Goal: Information Seeking & Learning: Learn about a topic

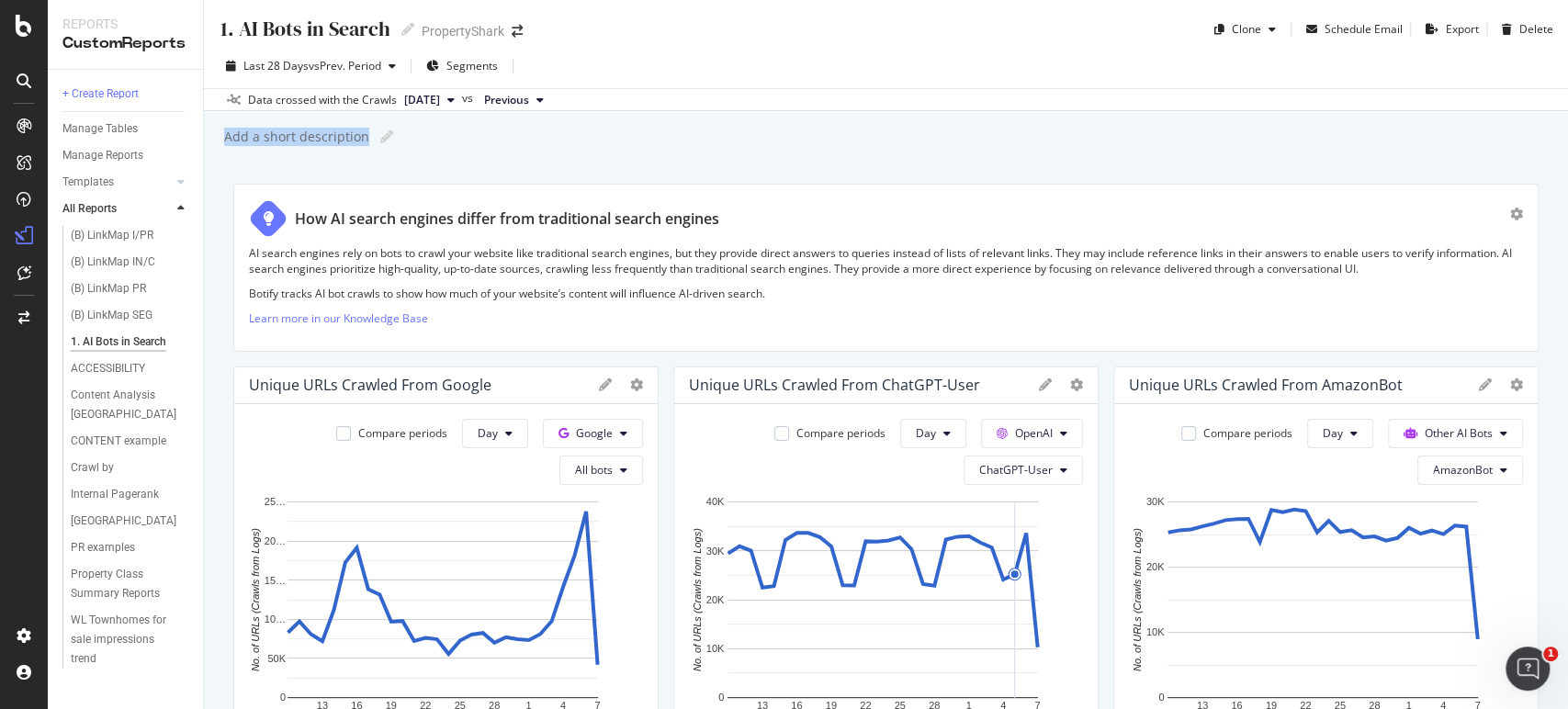
scroll to position [102, 0]
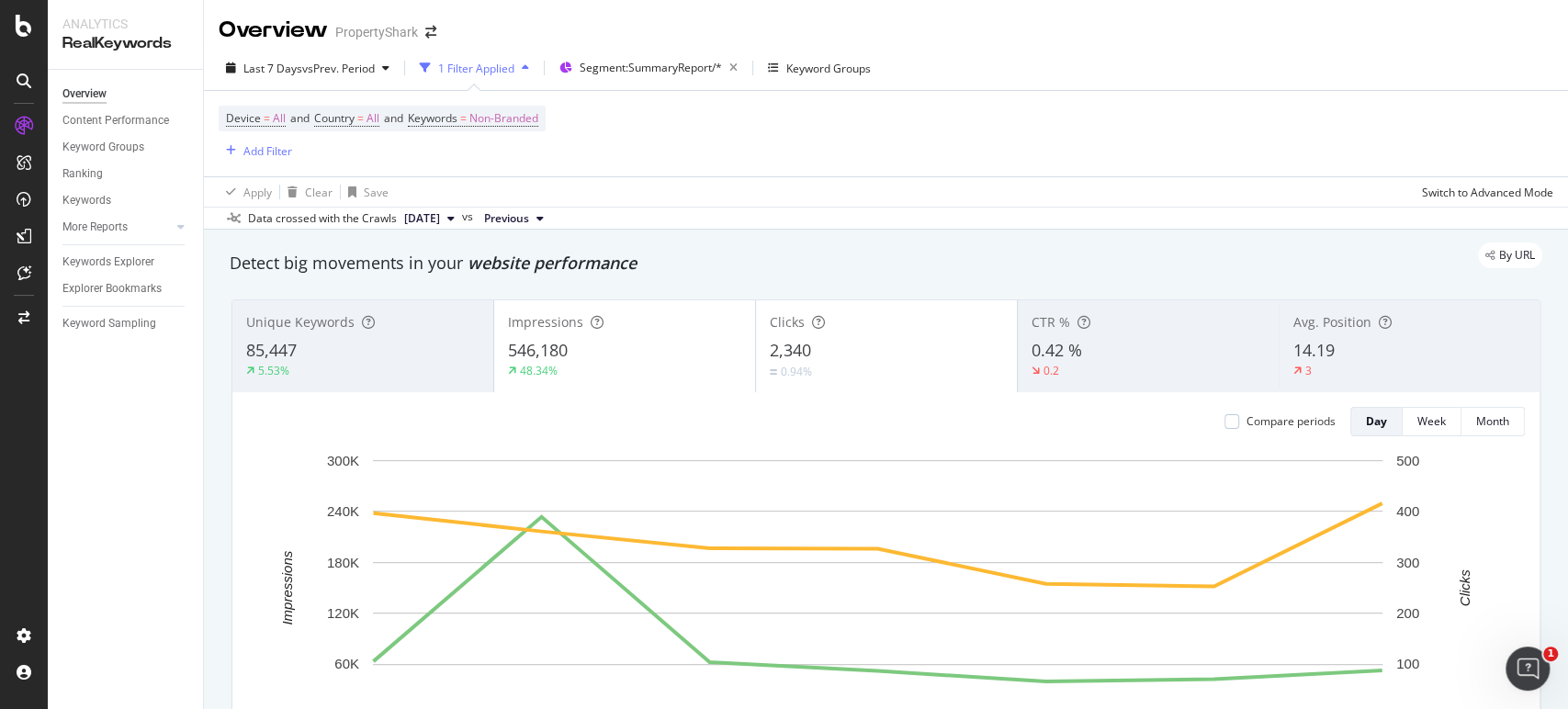
click at [1162, 280] on div "Detect big movements in your website performance" at bounding box center [886, 263] width 1331 height 42
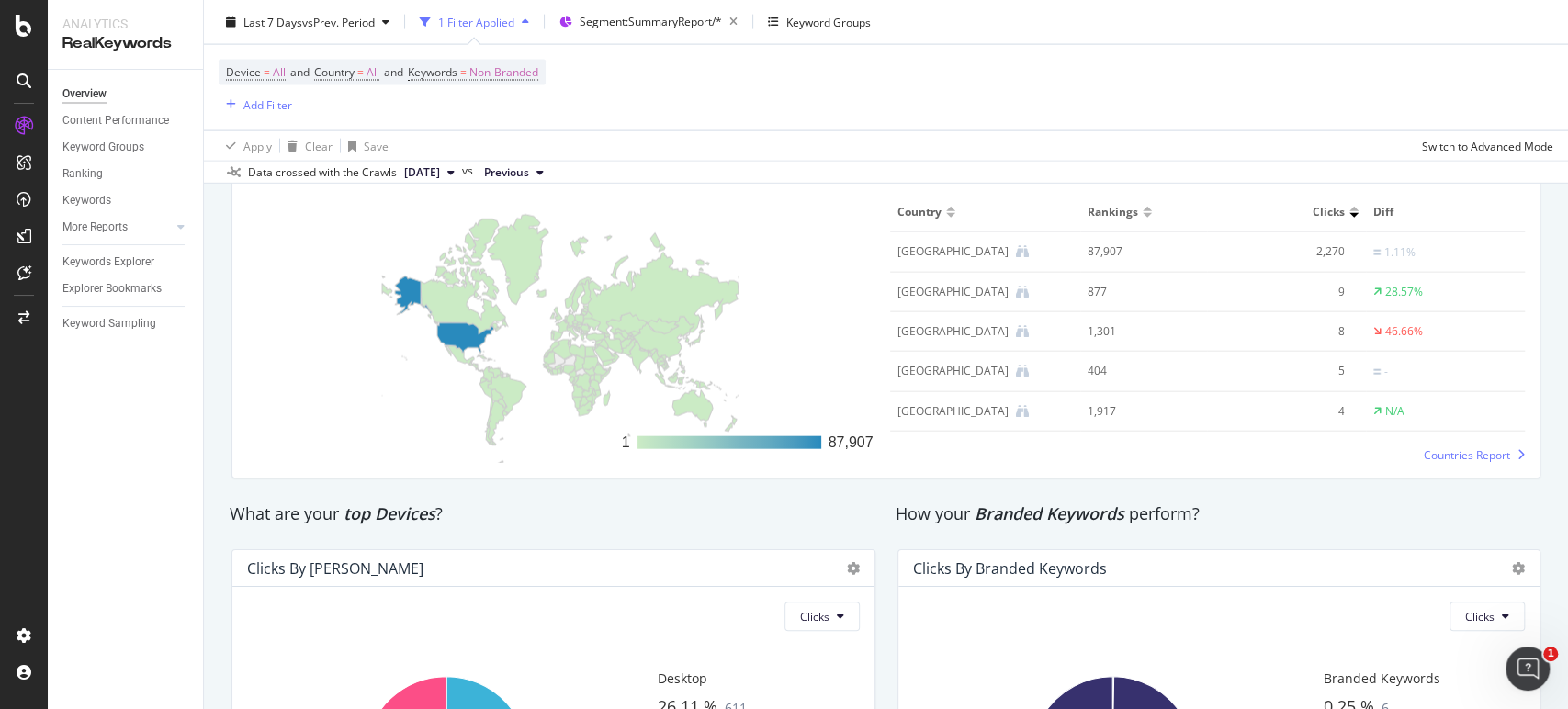
scroll to position [3017, 0]
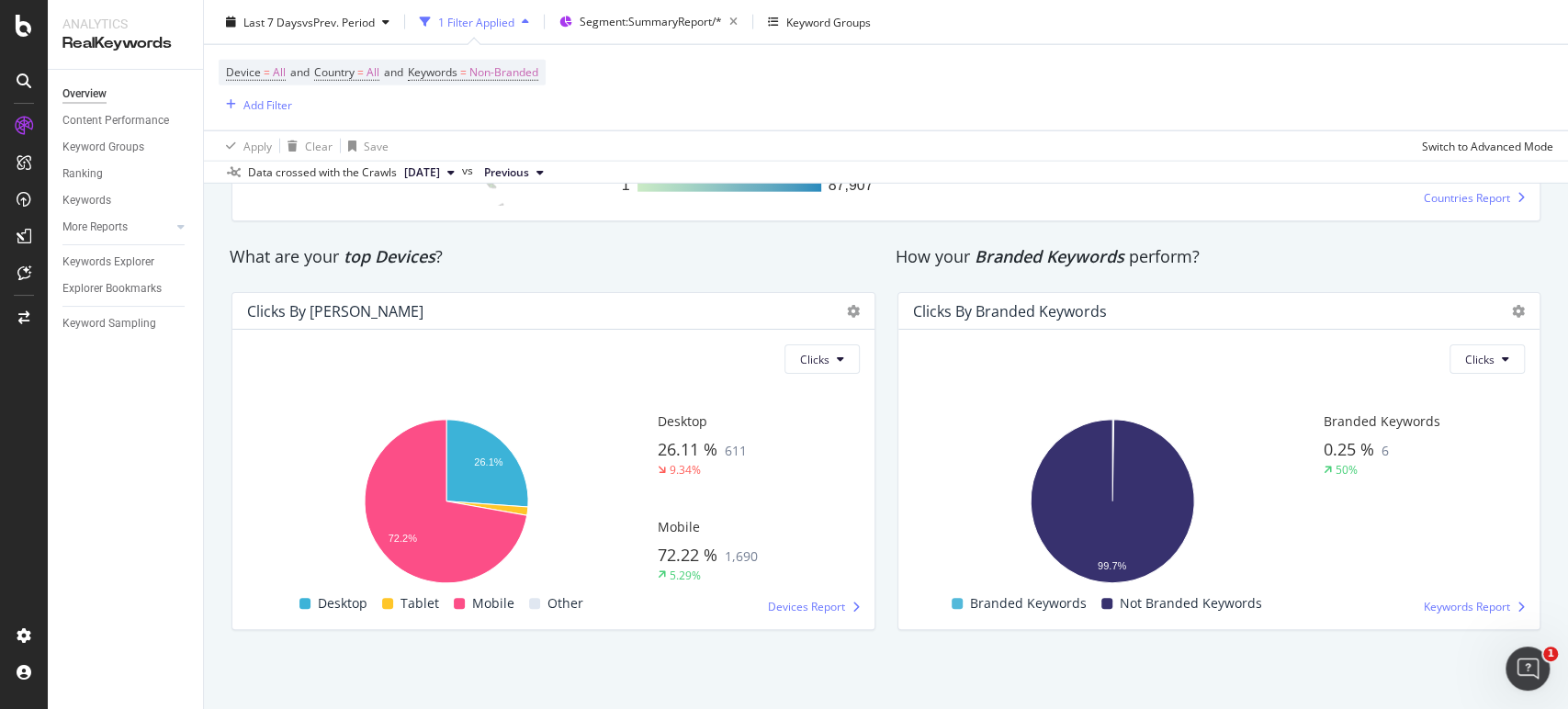
click at [876, 372] on div "Clicks by Device Clicks Hold CTRL while clicking to filter the report. 26.1% 72…" at bounding box center [554, 461] width 666 height 367
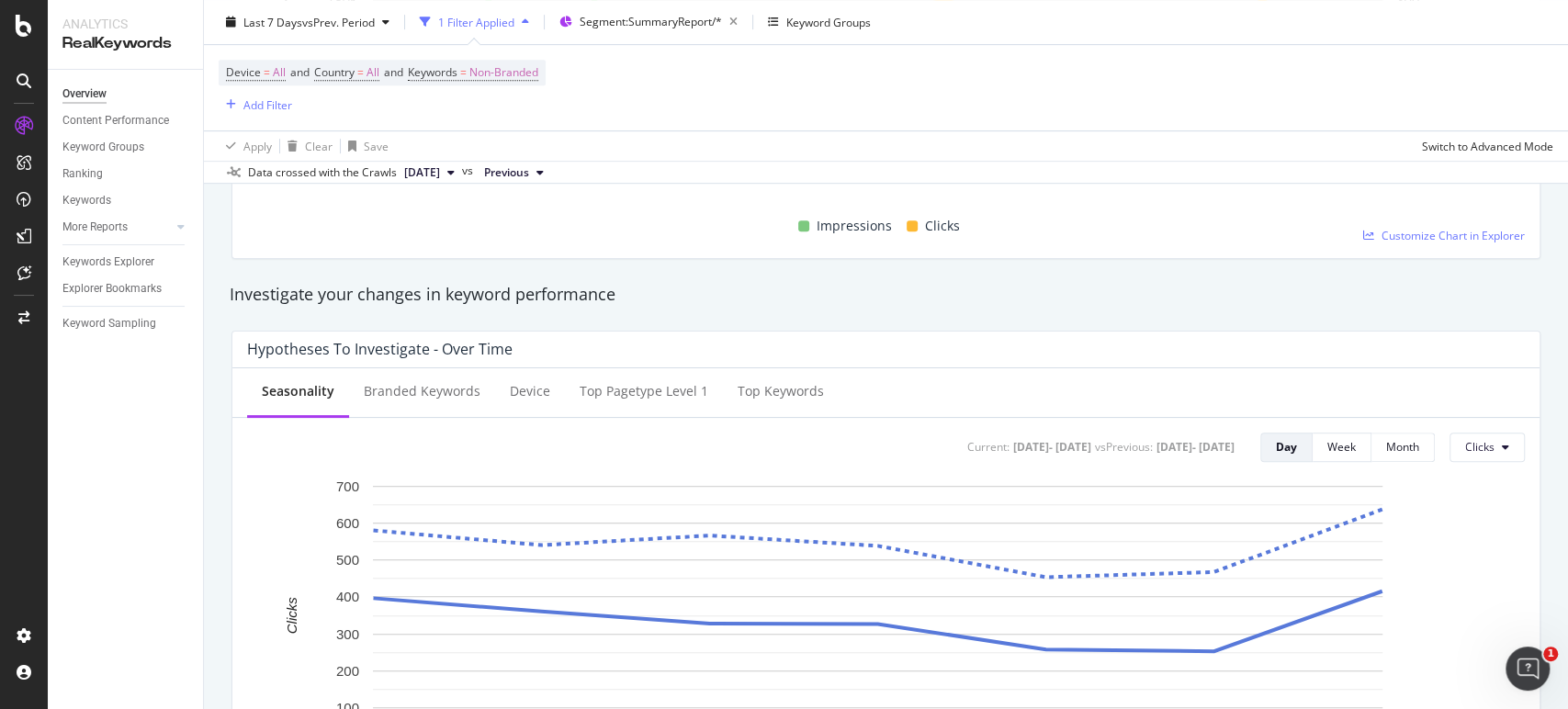
scroll to position [0, 0]
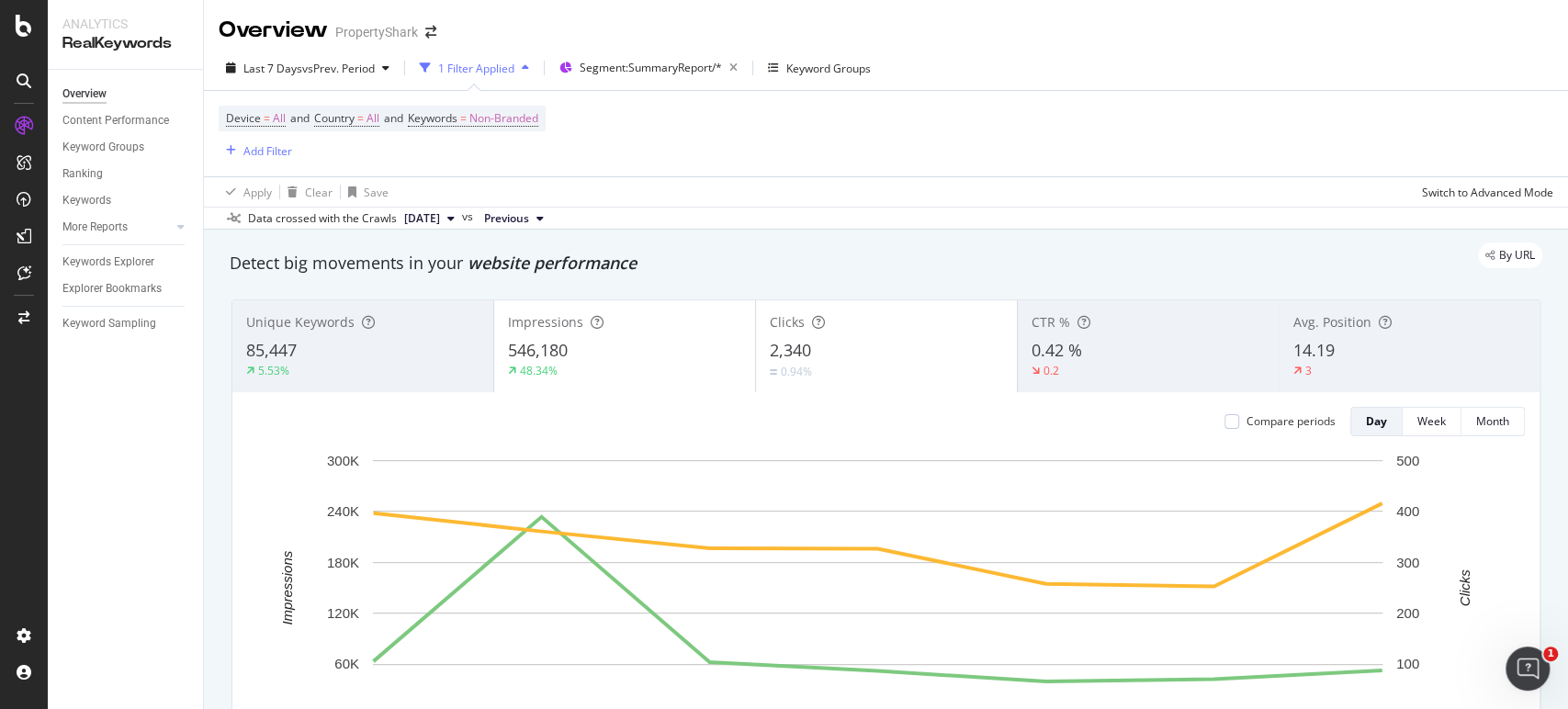
click at [531, 349] on span "546,180" at bounding box center [537, 350] width 60 height 22
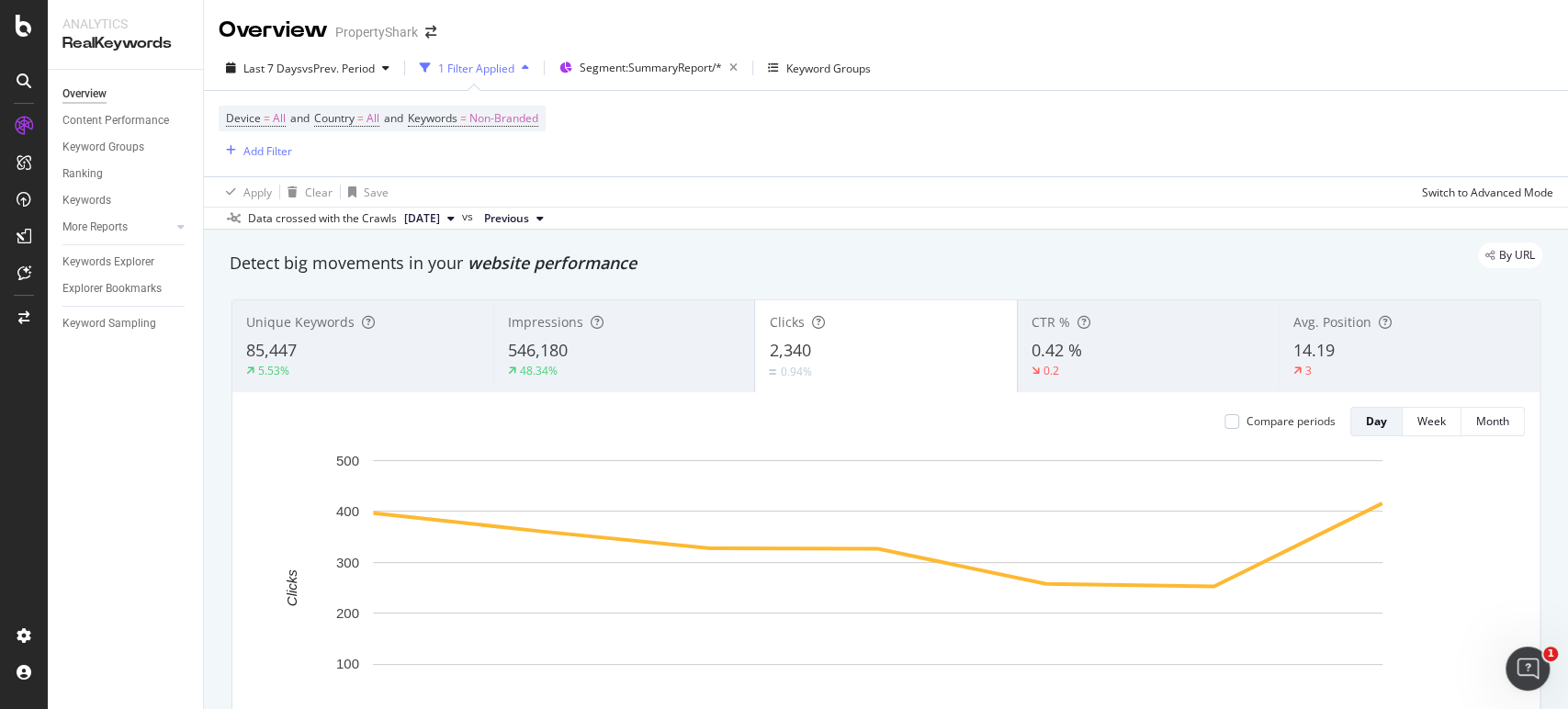
click at [632, 364] on div "48.34%" at bounding box center [624, 371] width 232 height 17
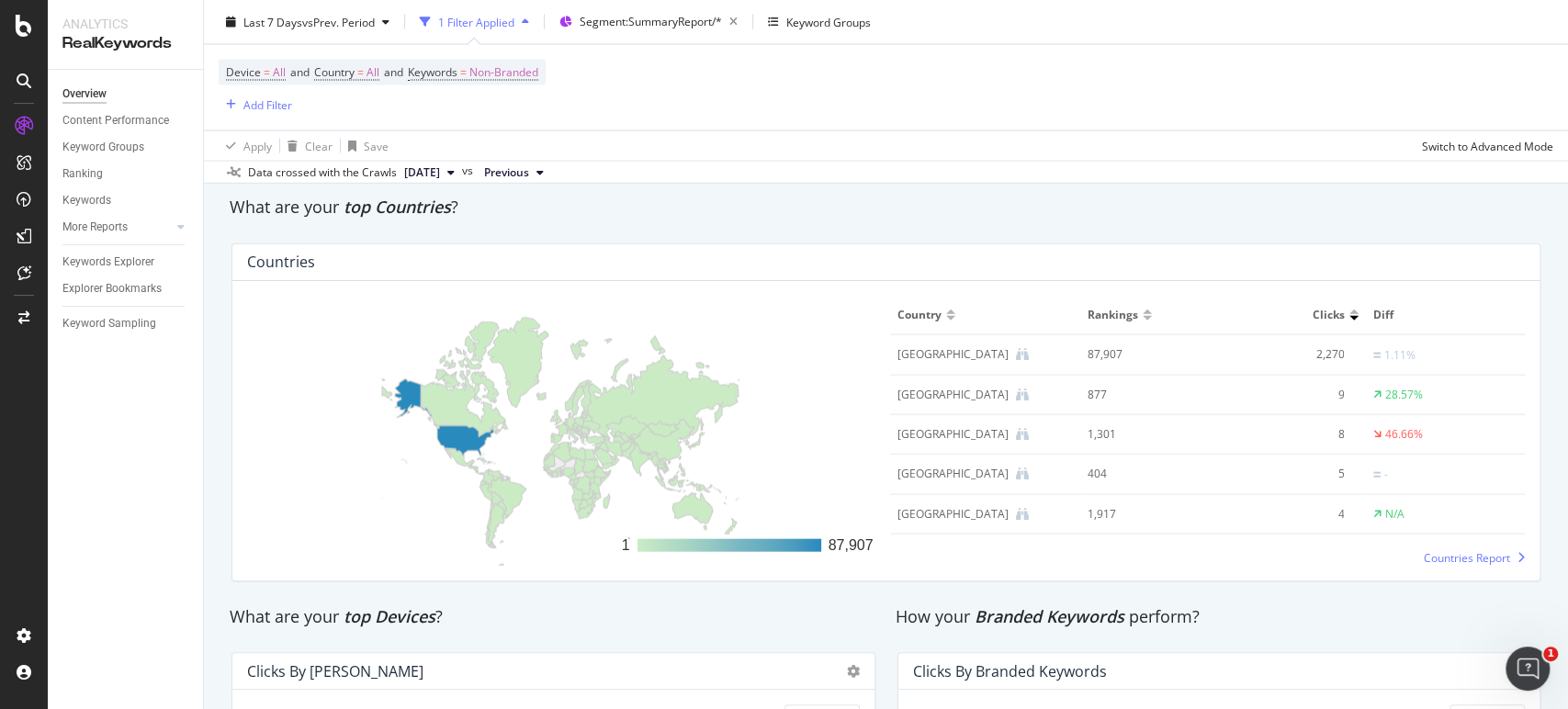
scroll to position [2757, 0]
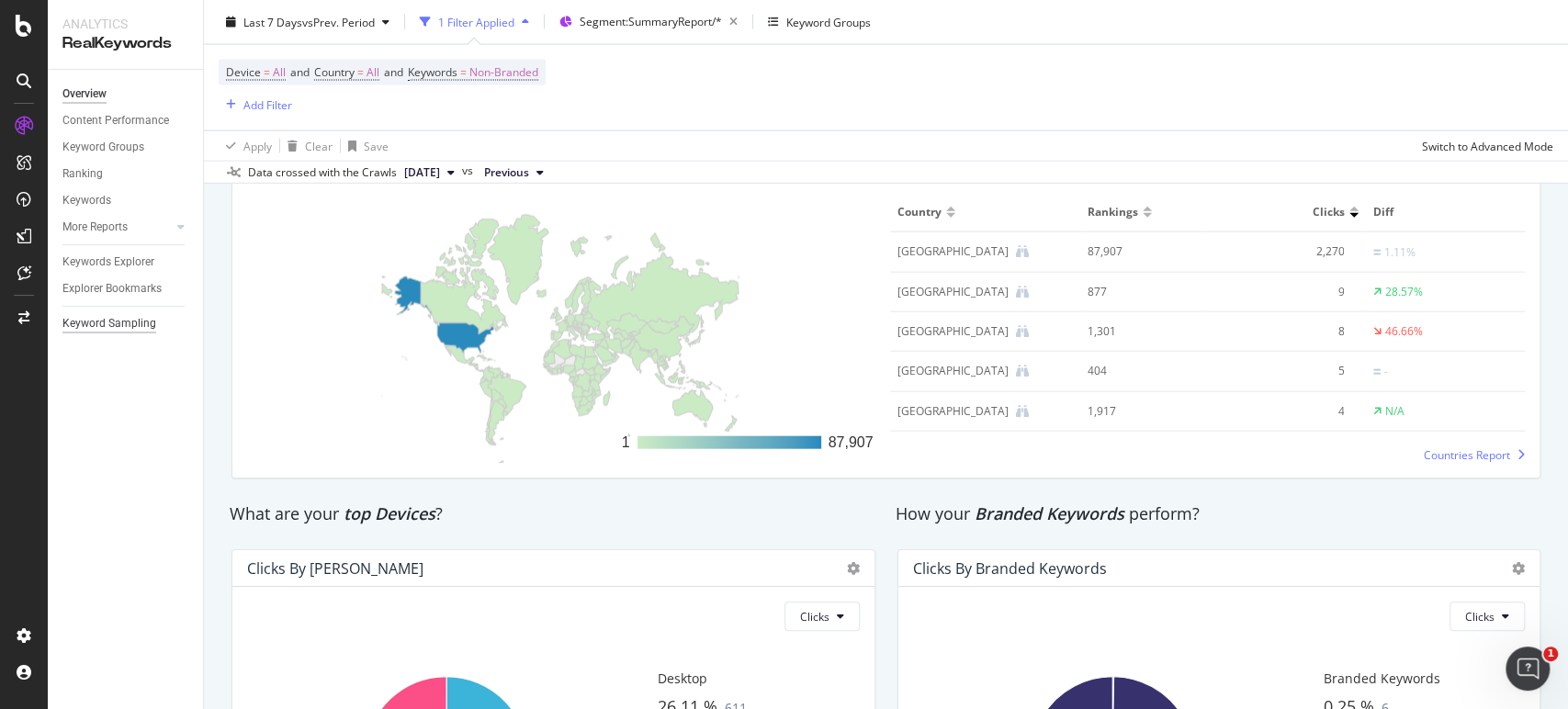
drag, startPoint x: 108, startPoint y: 343, endPoint x: 103, endPoint y: 327, distance: 16.8
click at [108, 342] on div "Overview Content Performance Keyword Groups Ranking Keywords More Reports Count…" at bounding box center [125, 390] width 155 height 640
click at [103, 327] on div "Keyword Sampling" at bounding box center [109, 324] width 94 height 20
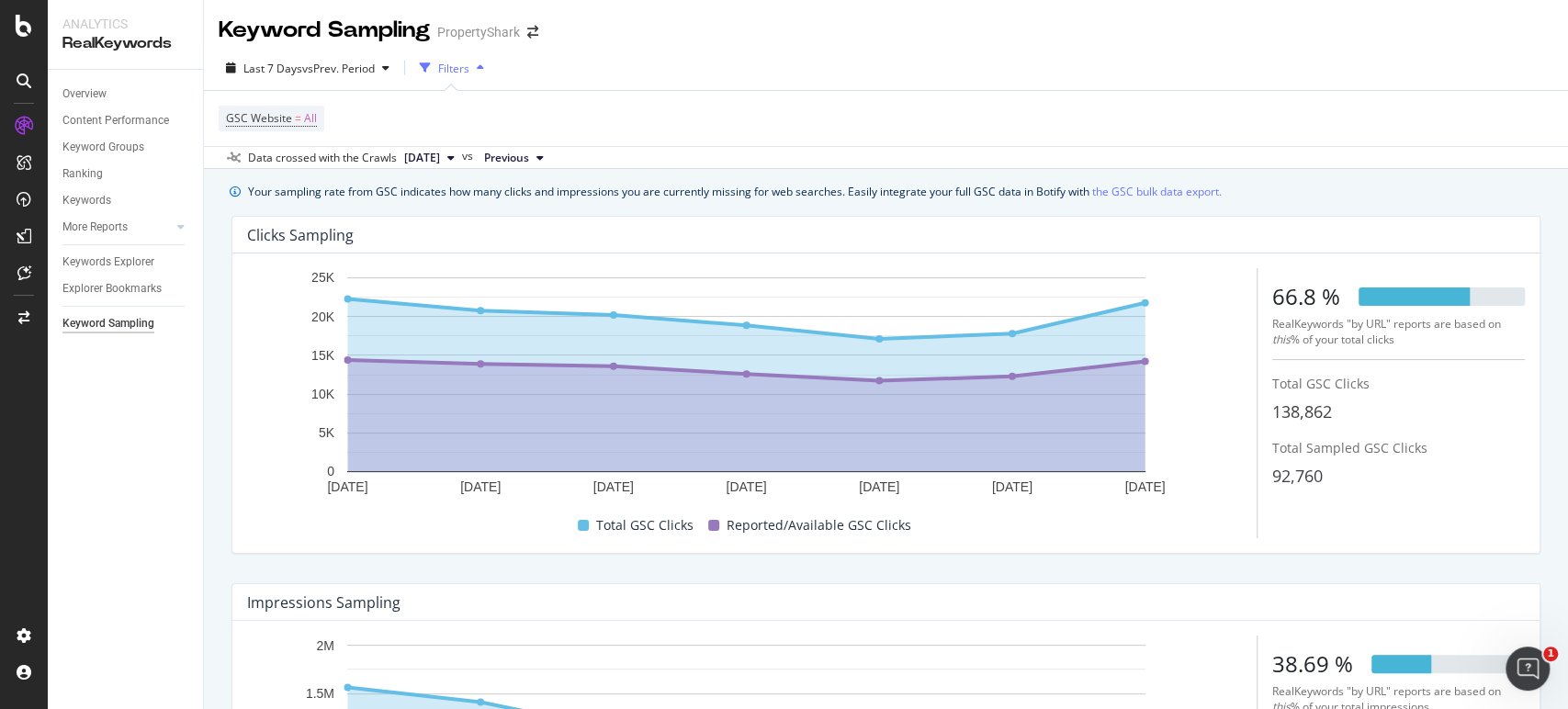
click at [1359, 567] on div "Clicks Sampling 30 Sep. 2025 1 Oct. 2025 2 Oct. 2025 3 Oct. 2025 4 Oct. 2025 5 …" at bounding box center [886, 385] width 1331 height 367
drag, startPoint x: 70, startPoint y: 98, endPoint x: 127, endPoint y: 131, distance: 65.9
click at [70, 98] on div "Overview" at bounding box center [84, 95] width 44 height 20
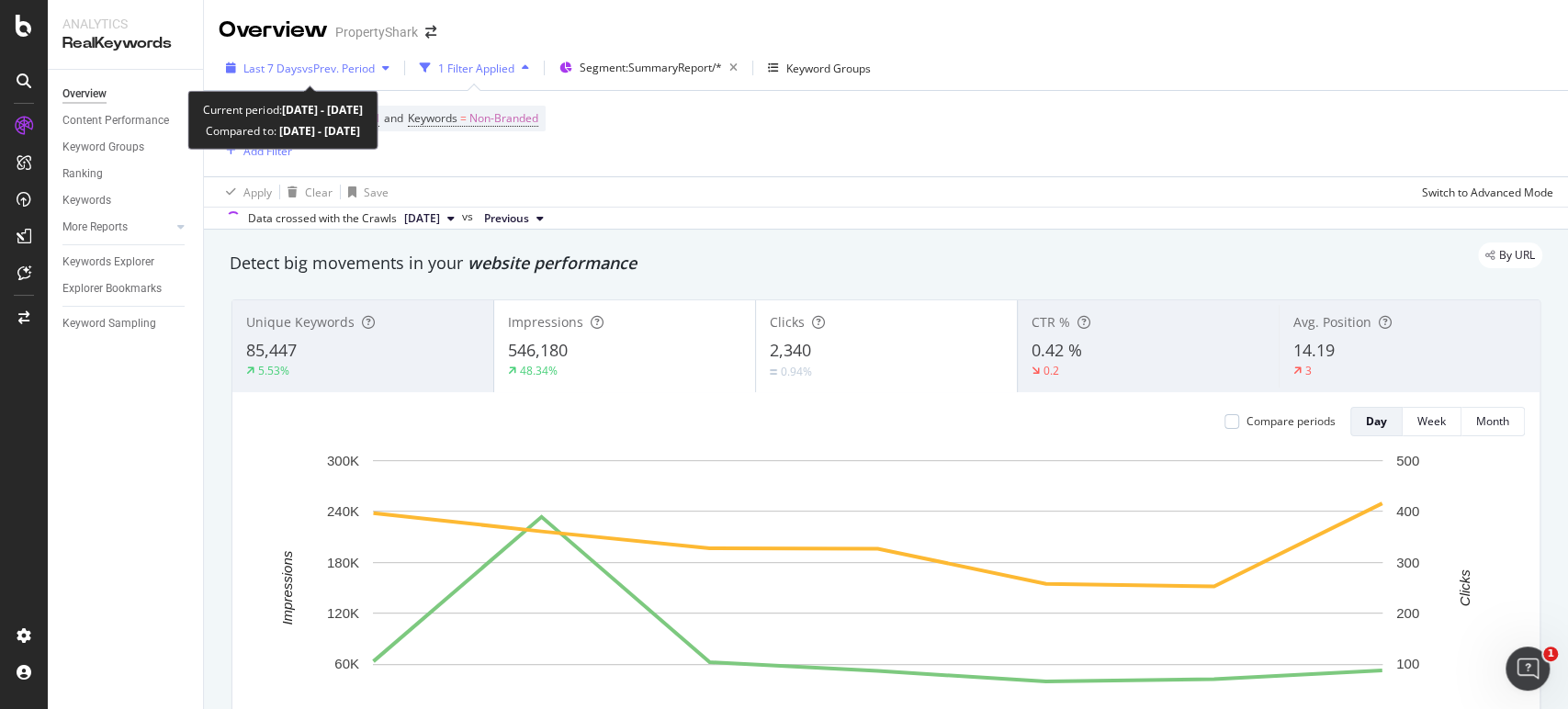
click at [350, 70] on span "vs Prev. Period" at bounding box center [339, 68] width 72 height 16
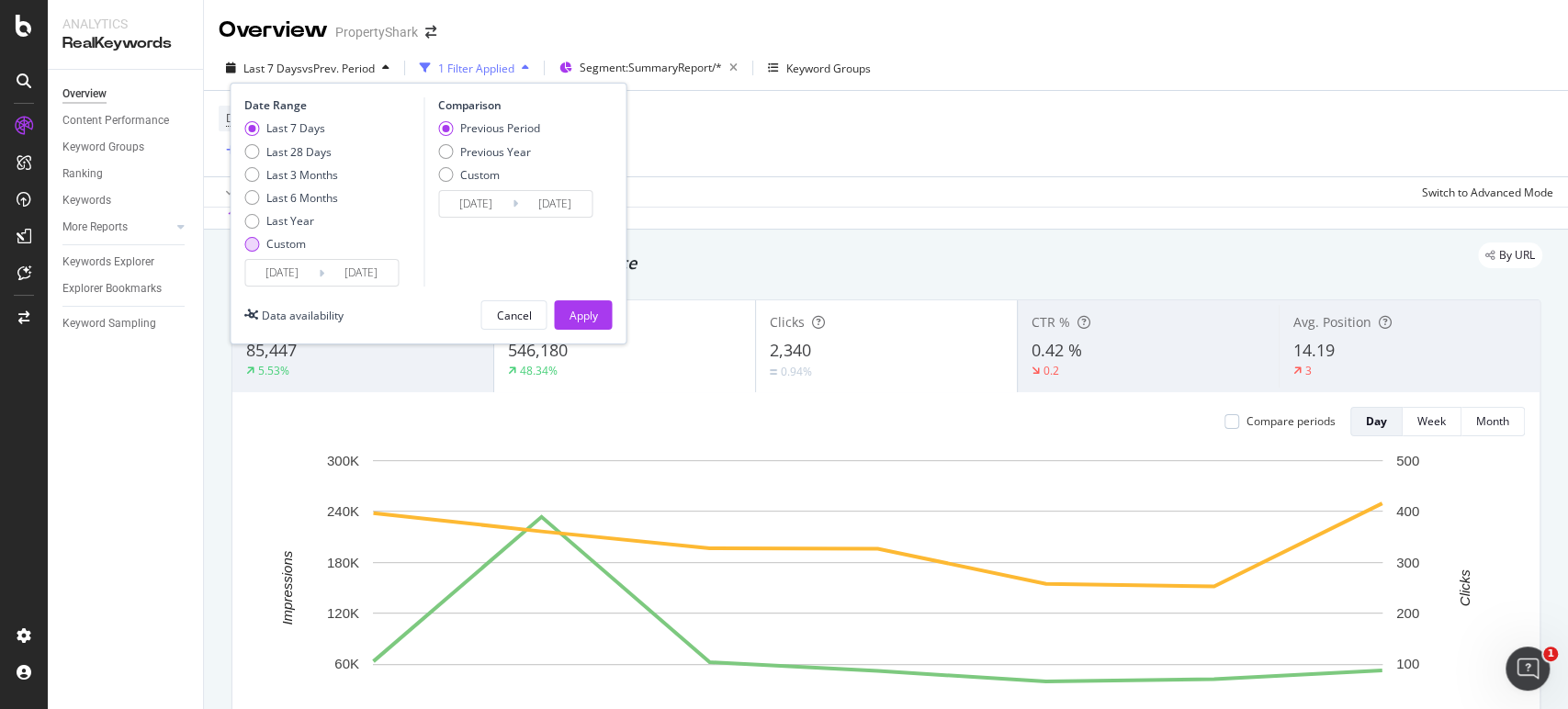
click at [272, 243] on div "Custom" at bounding box center [286, 244] width 39 height 16
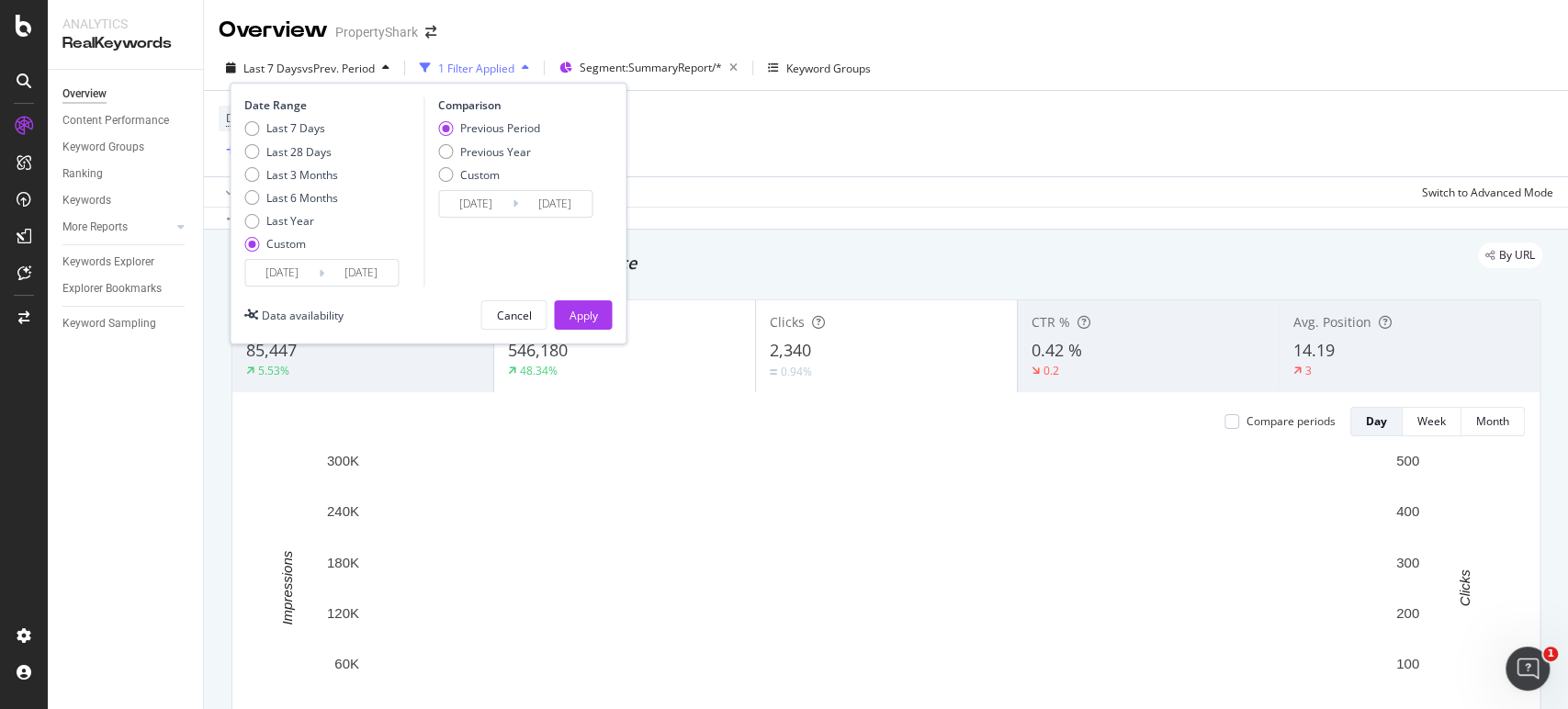
type input "2025/09/09"
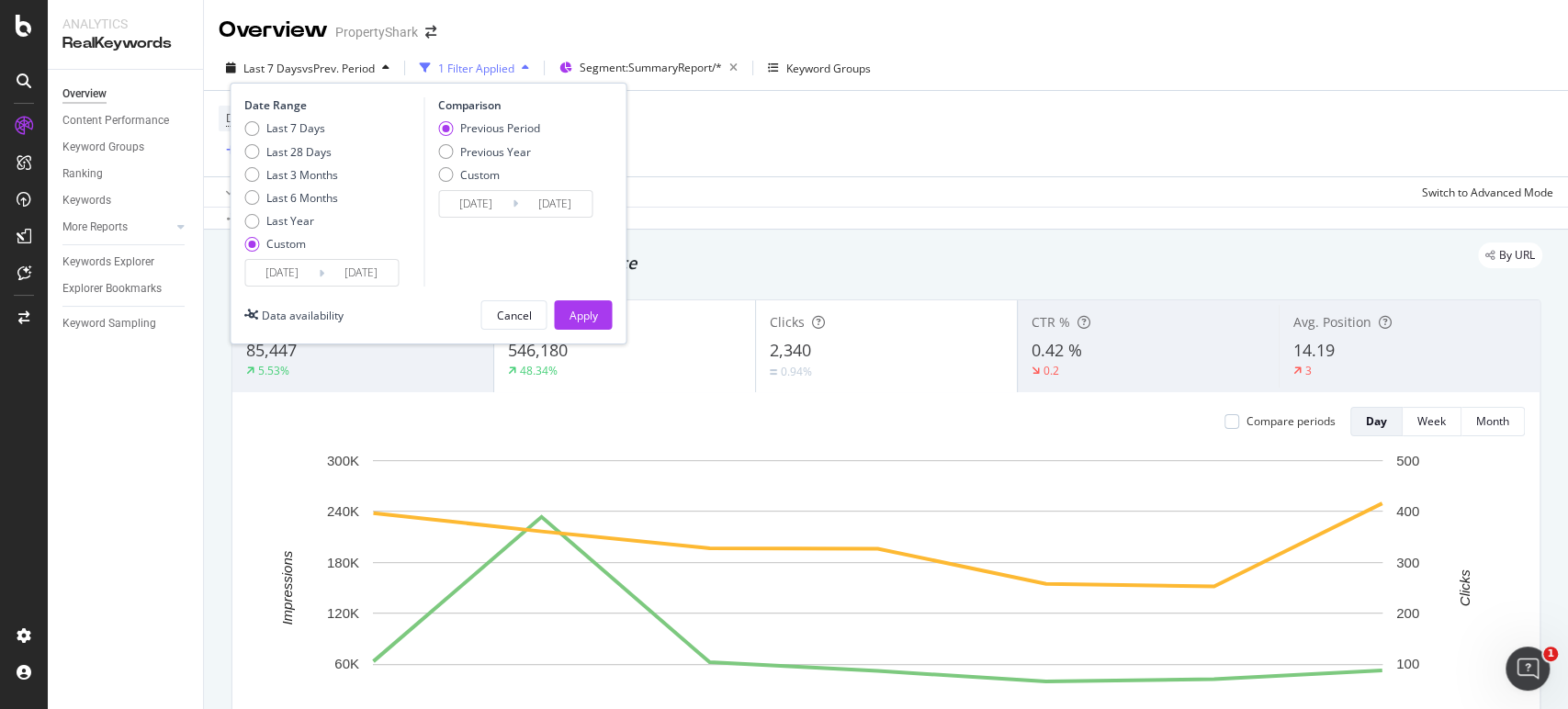
type input "2025/08/12"
type input "2025/09/08"
click at [281, 271] on input "2025/09/09" at bounding box center [281, 272] width 73 height 25
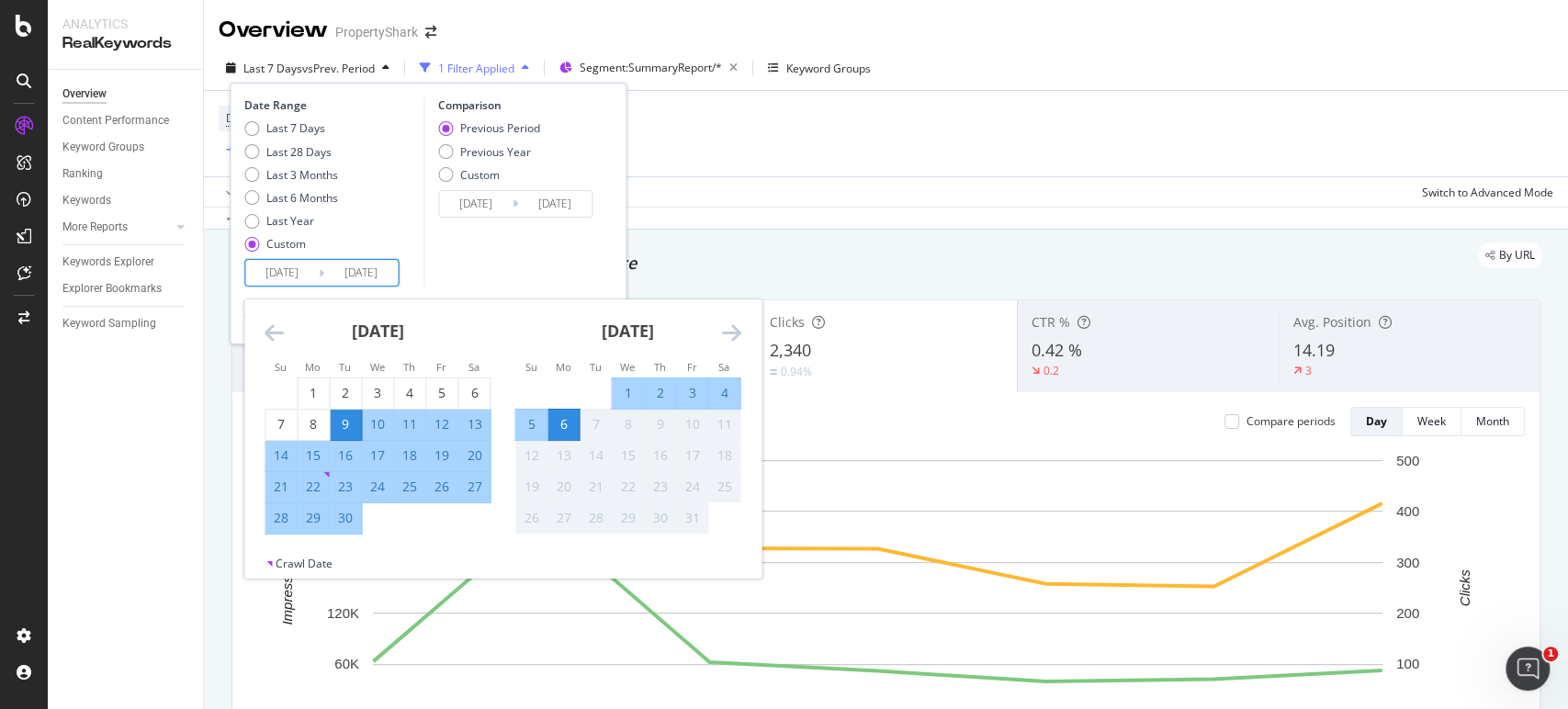
click at [563, 425] on div "6" at bounding box center [563, 424] width 31 height 19
type input "2025/10/06"
type input "2025/10/05"
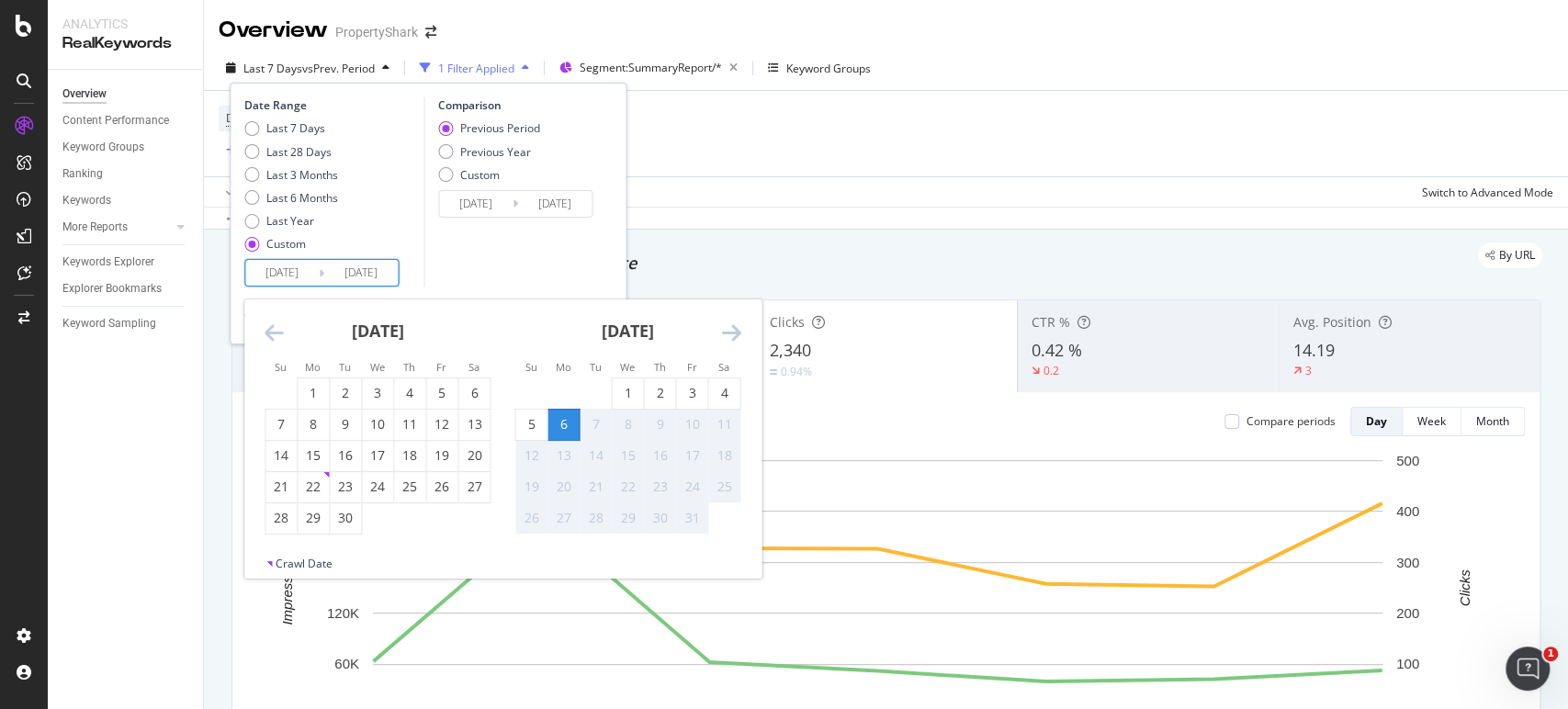
click at [563, 425] on div "6" at bounding box center [563, 424] width 31 height 19
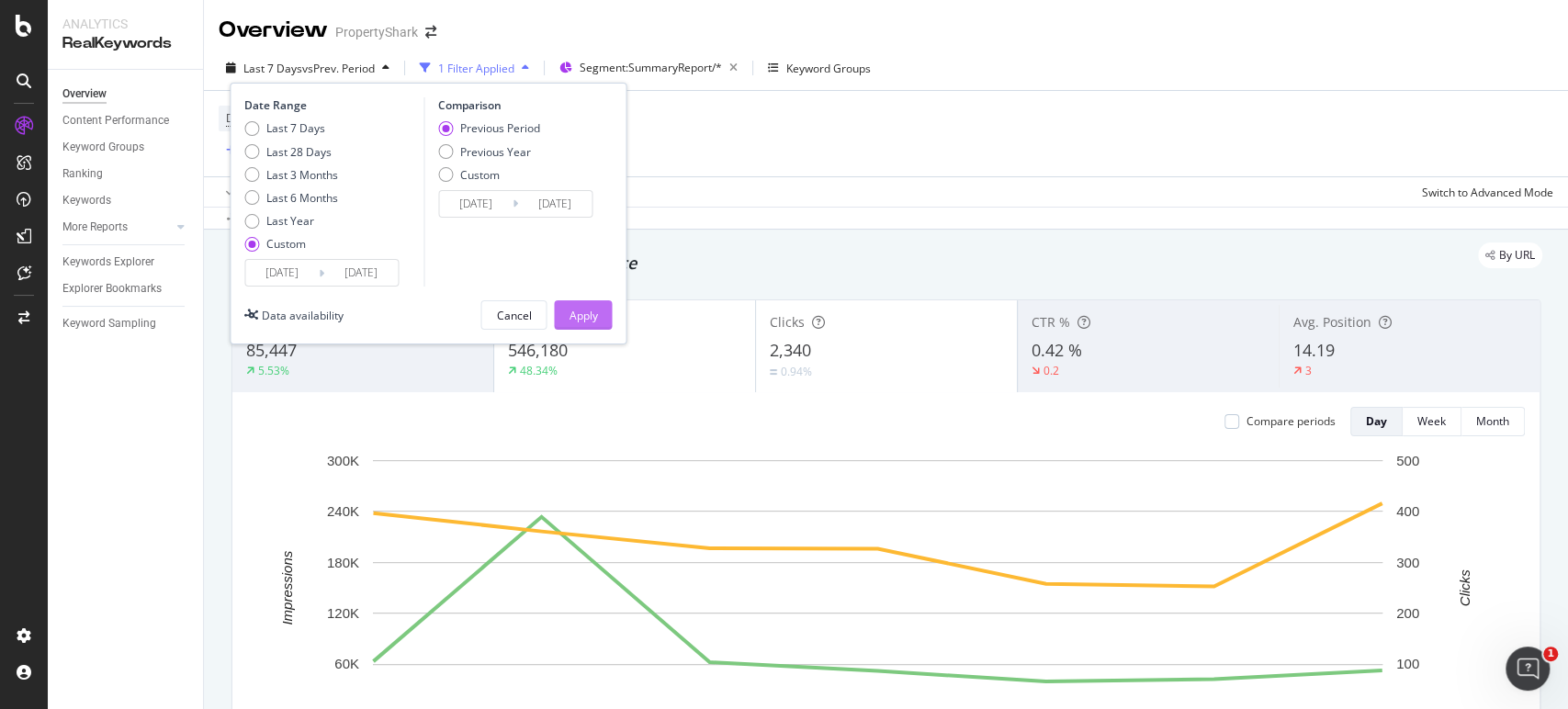
click at [577, 316] on div "Apply" at bounding box center [582, 315] width 28 height 16
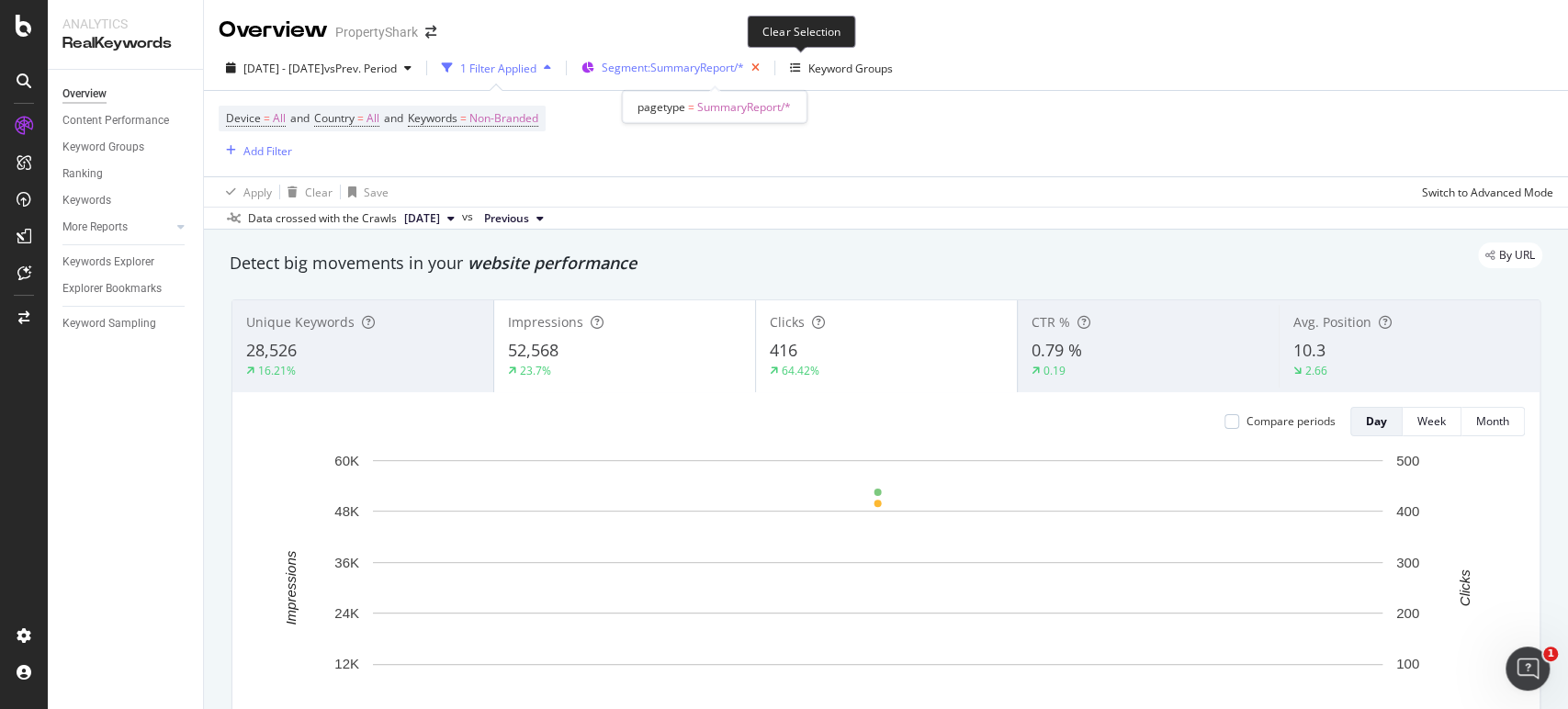
click at [767, 63] on icon "button" at bounding box center [756, 67] width 23 height 25
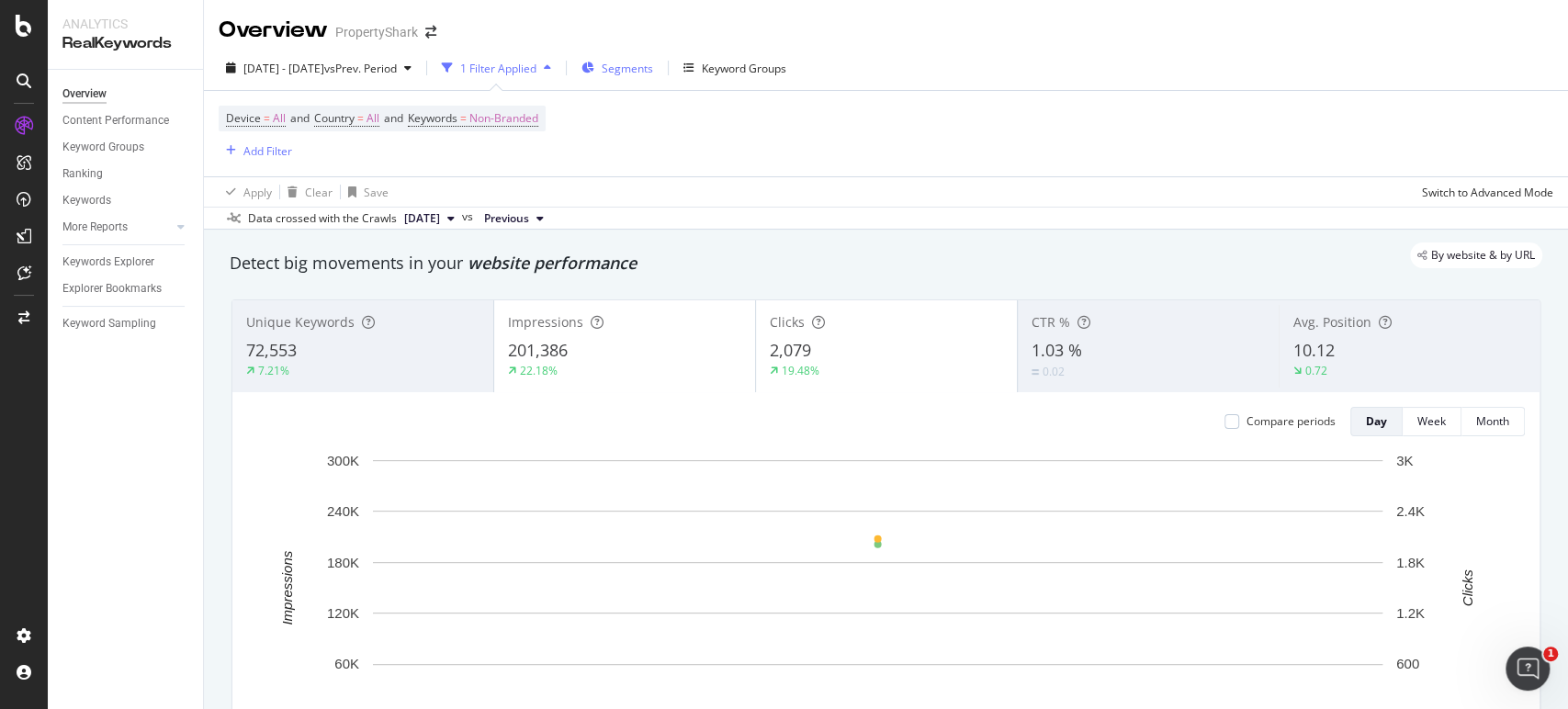
click at [653, 73] on span "Segments" at bounding box center [627, 68] width 52 height 16
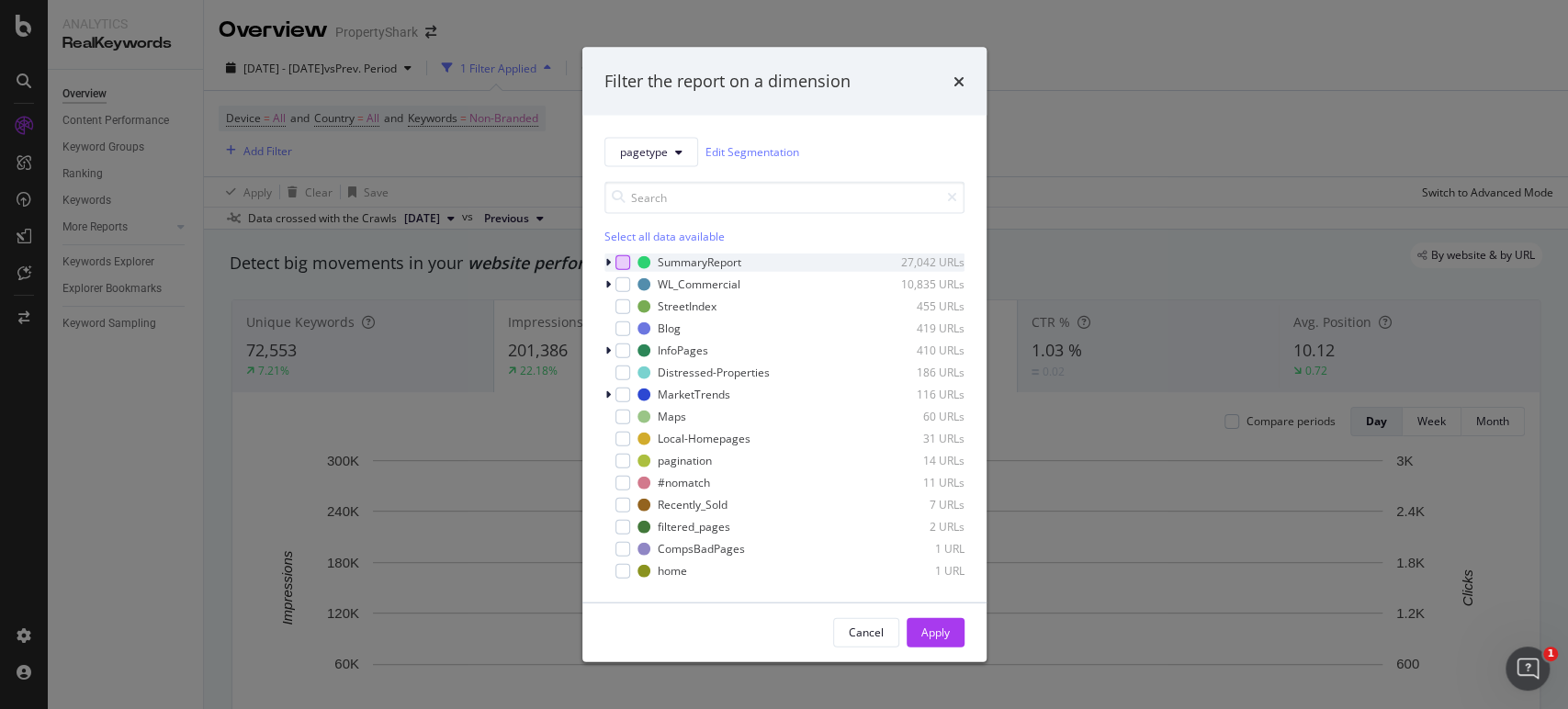
click at [616, 268] on div "modal" at bounding box center [622, 262] width 15 height 15
click at [608, 268] on icon "modal" at bounding box center [608, 262] width 6 height 11
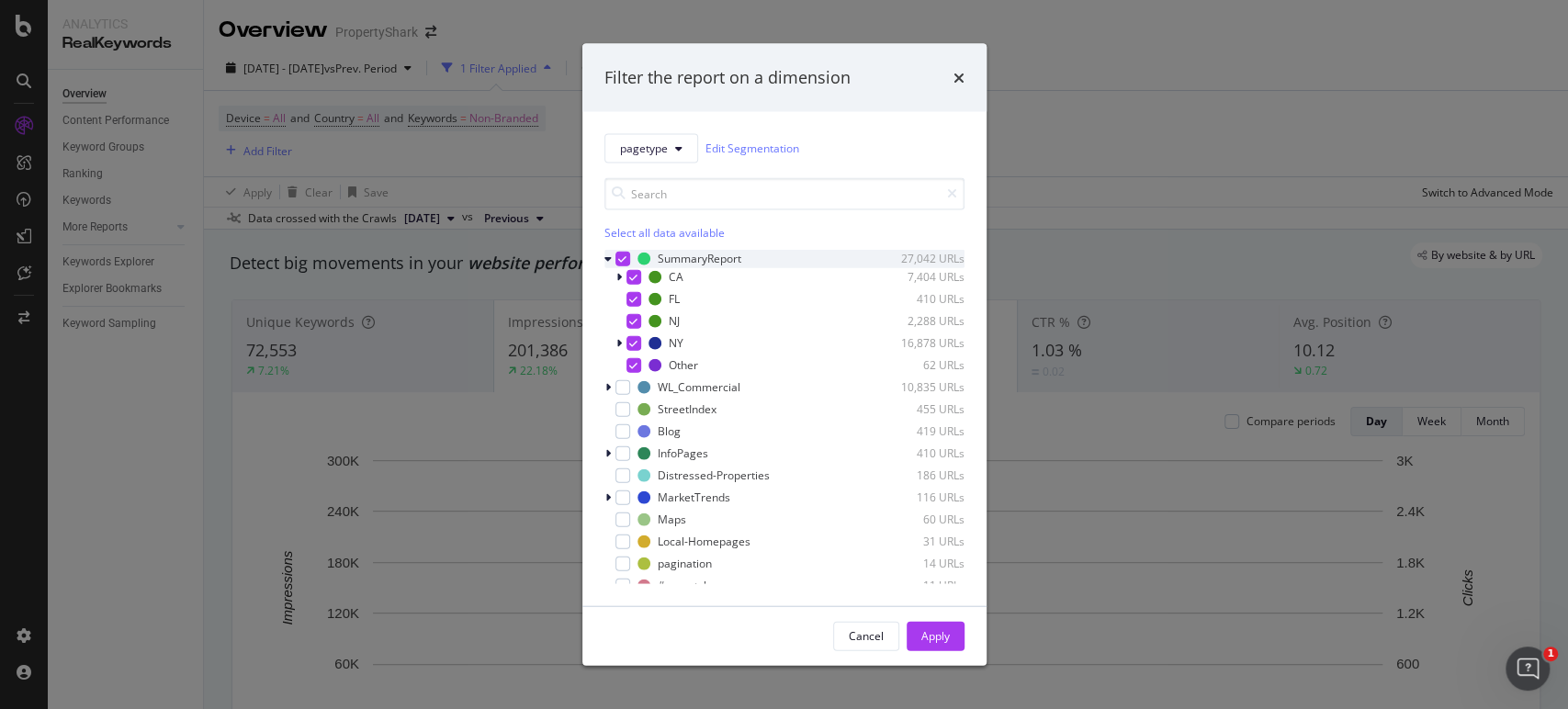
click at [625, 255] on icon "modal" at bounding box center [622, 258] width 8 height 9
click at [616, 337] on icon "modal" at bounding box center [619, 342] width 6 height 11
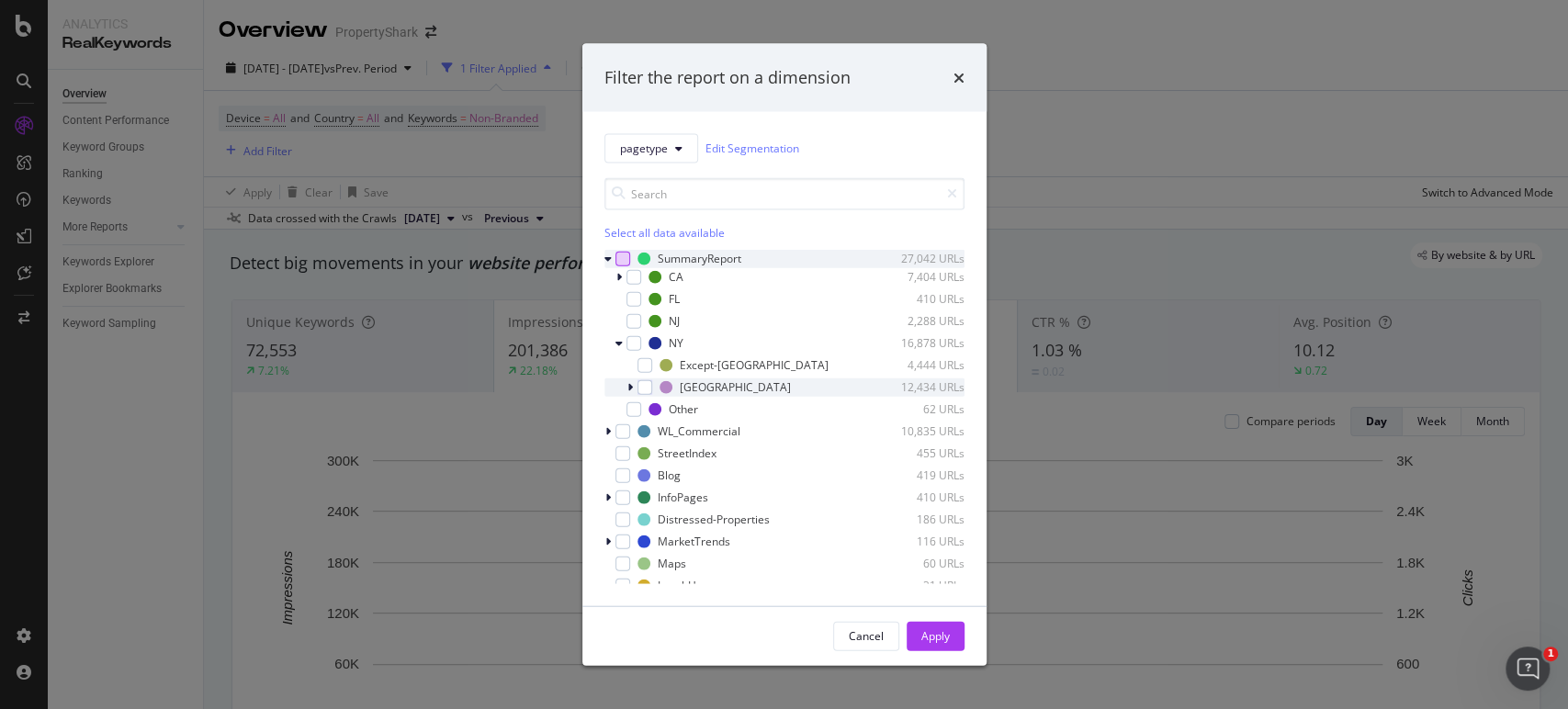
click at [630, 386] on icon "modal" at bounding box center [631, 386] width 6 height 11
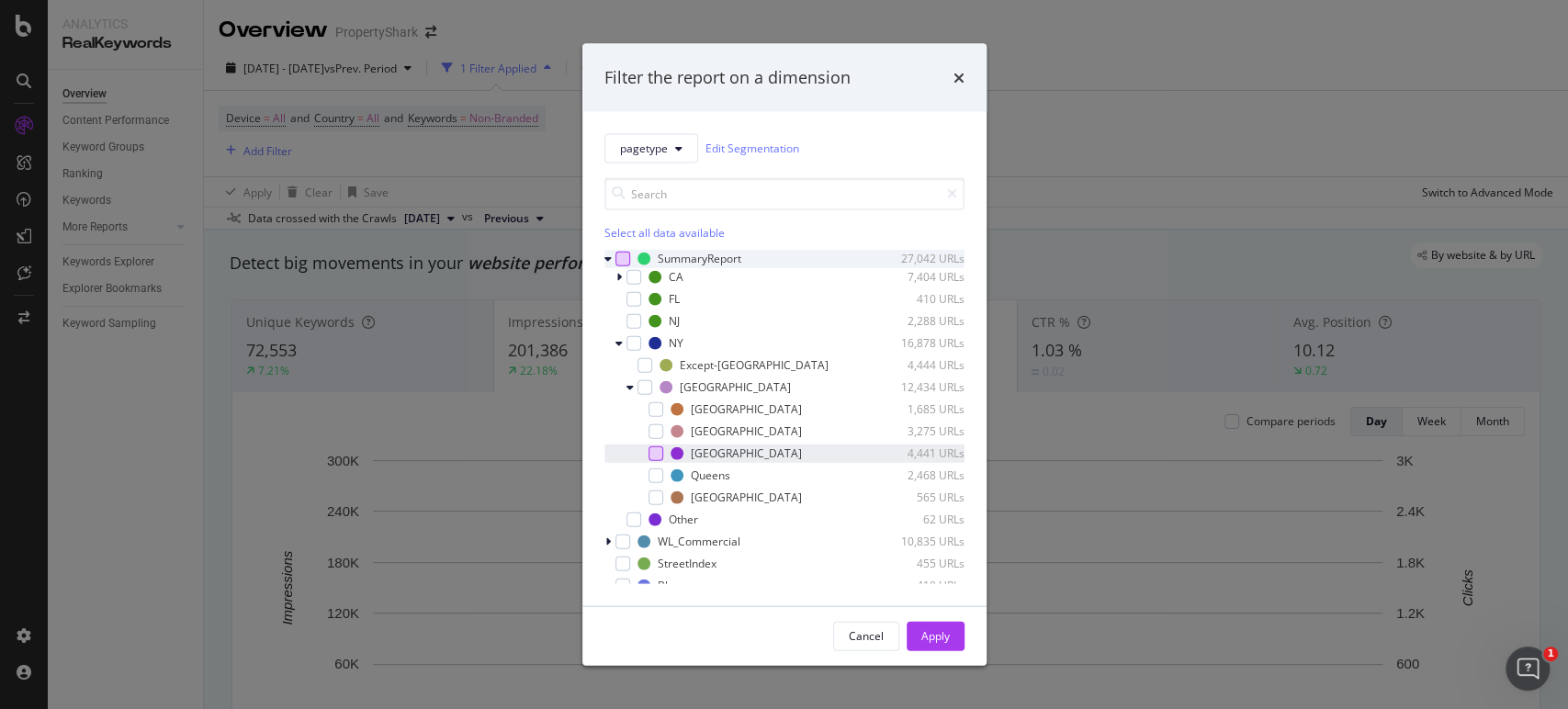
click at [659, 452] on div "modal" at bounding box center [655, 452] width 15 height 15
click at [928, 639] on div "Apply" at bounding box center [935, 637] width 28 height 16
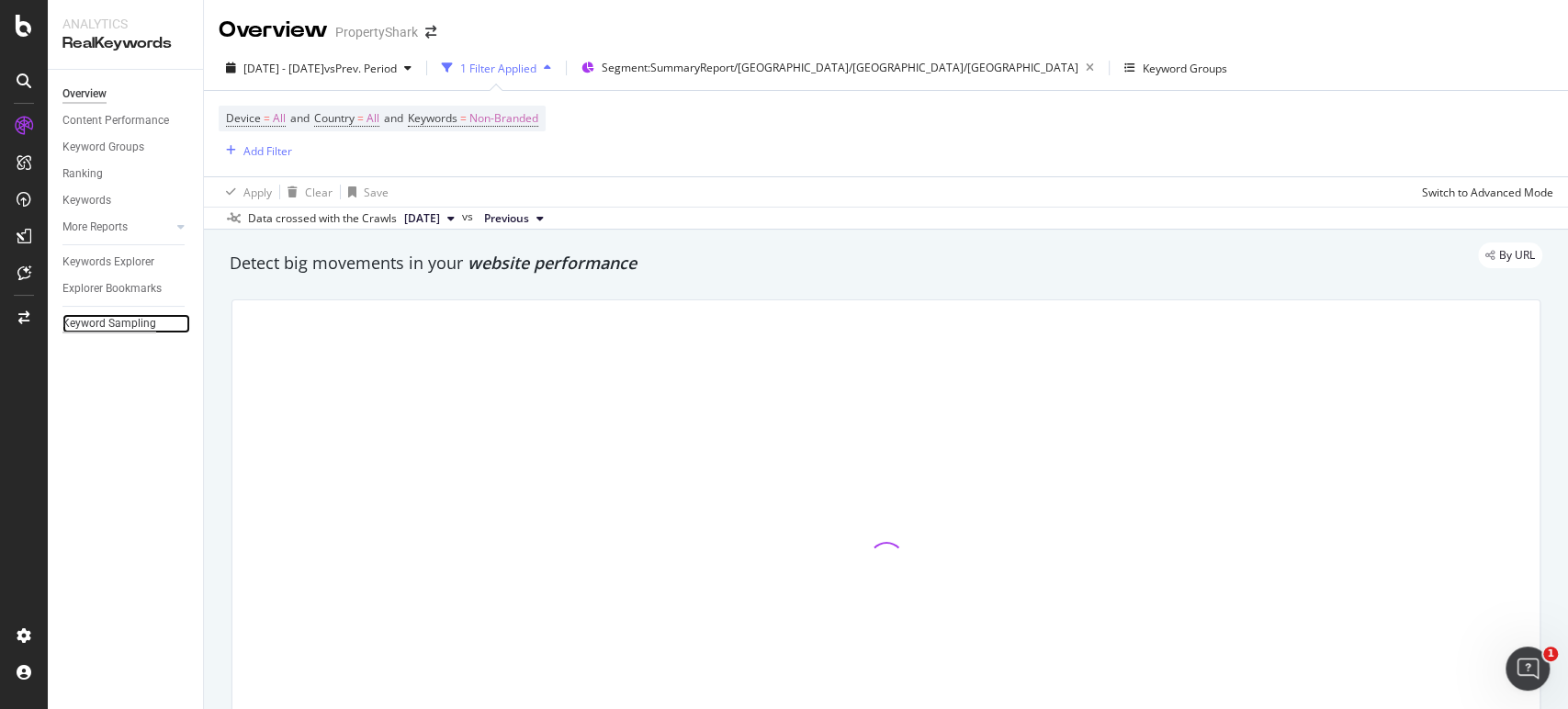
click at [134, 321] on div "Keyword Sampling" at bounding box center [109, 324] width 94 height 20
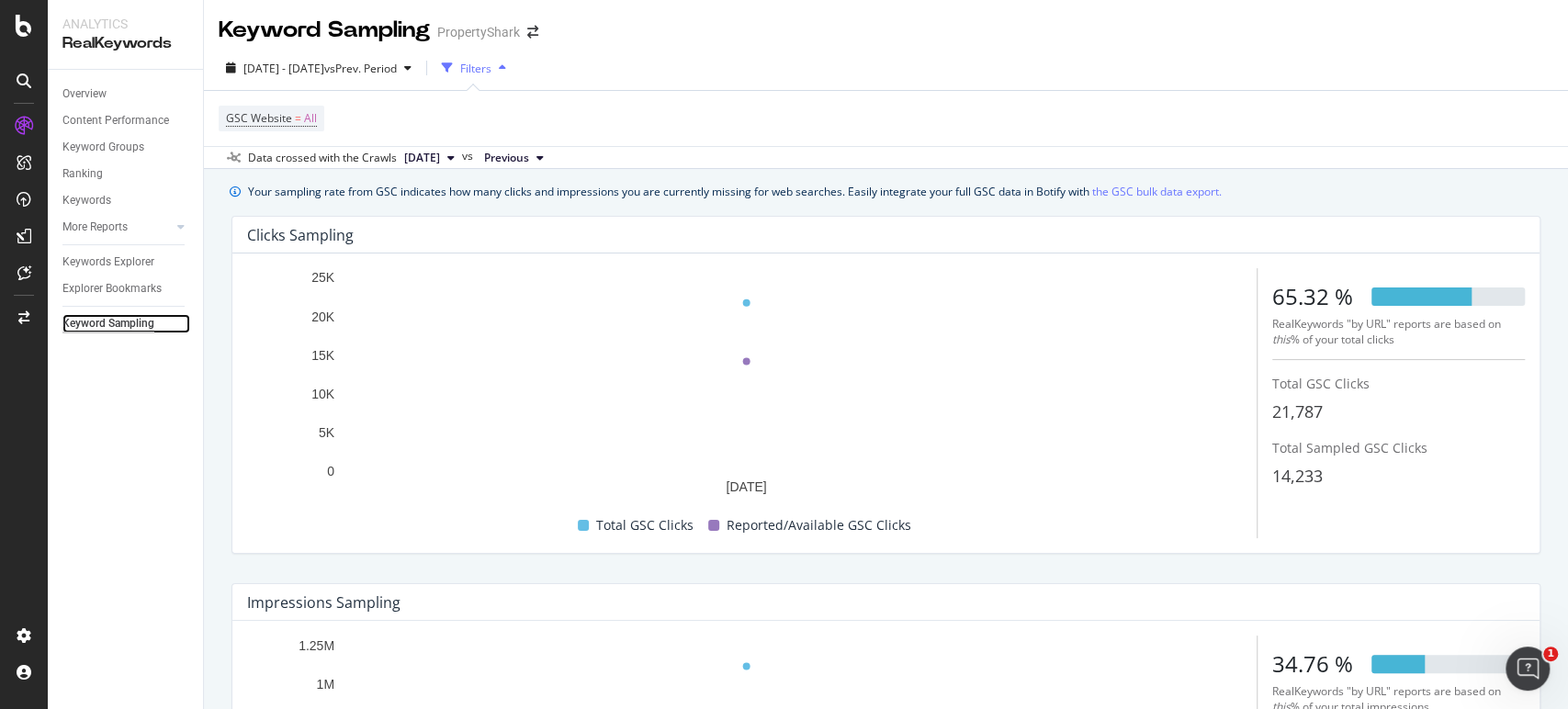
scroll to position [290, 0]
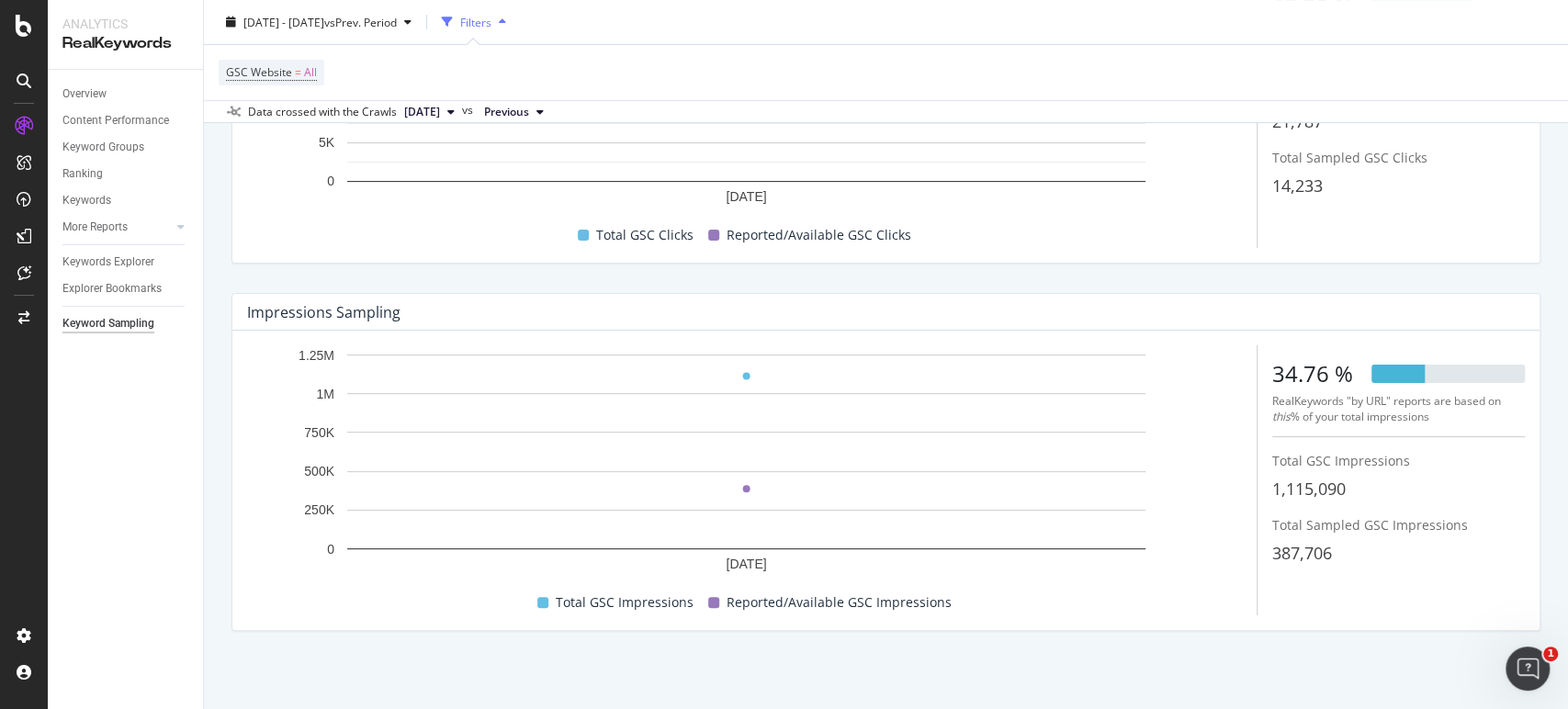
drag, startPoint x: 94, startPoint y: 433, endPoint x: 0, endPoint y: 259, distance: 197.8
click at [94, 433] on div "Overview Content Performance Keyword Groups Ranking Keywords More Reports Count…" at bounding box center [125, 390] width 155 height 640
click at [18, 271] on icon at bounding box center [24, 272] width 14 height 15
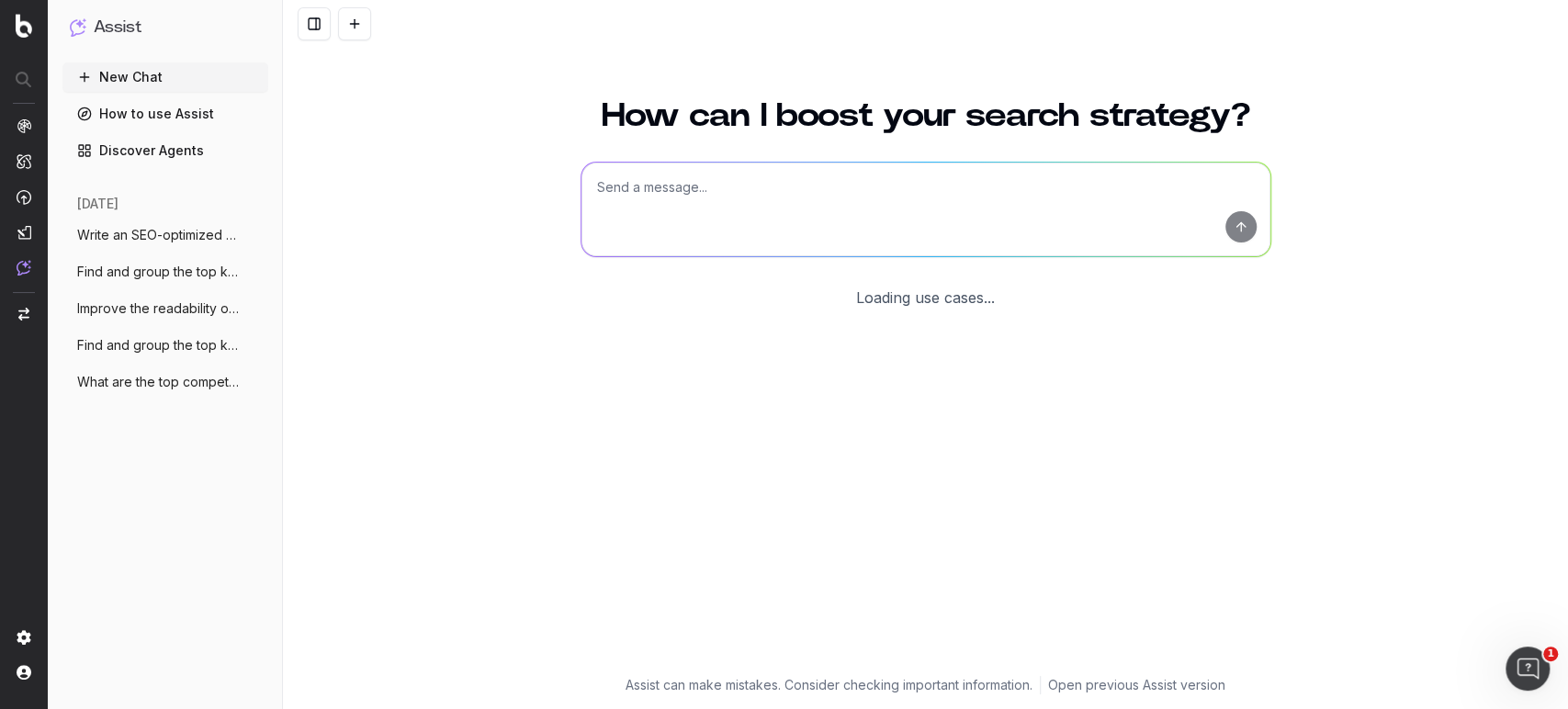
scroll to position [3, 0]
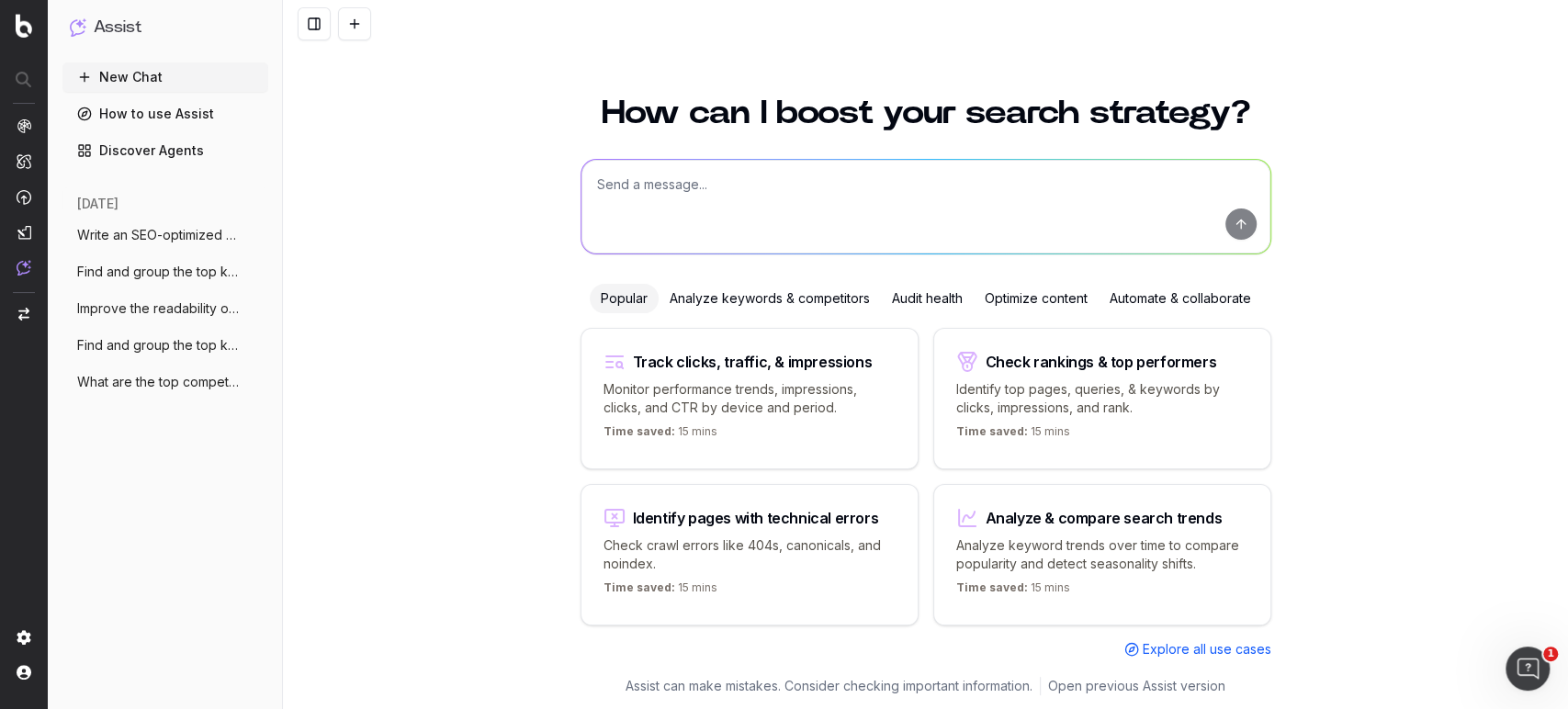
click at [1023, 279] on div "How can I boost your search strategy? Popular Analyze keywords & competitors Au…" at bounding box center [926, 375] width 706 height 603
click at [691, 292] on div "Analyze keywords & competitors" at bounding box center [770, 299] width 223 height 29
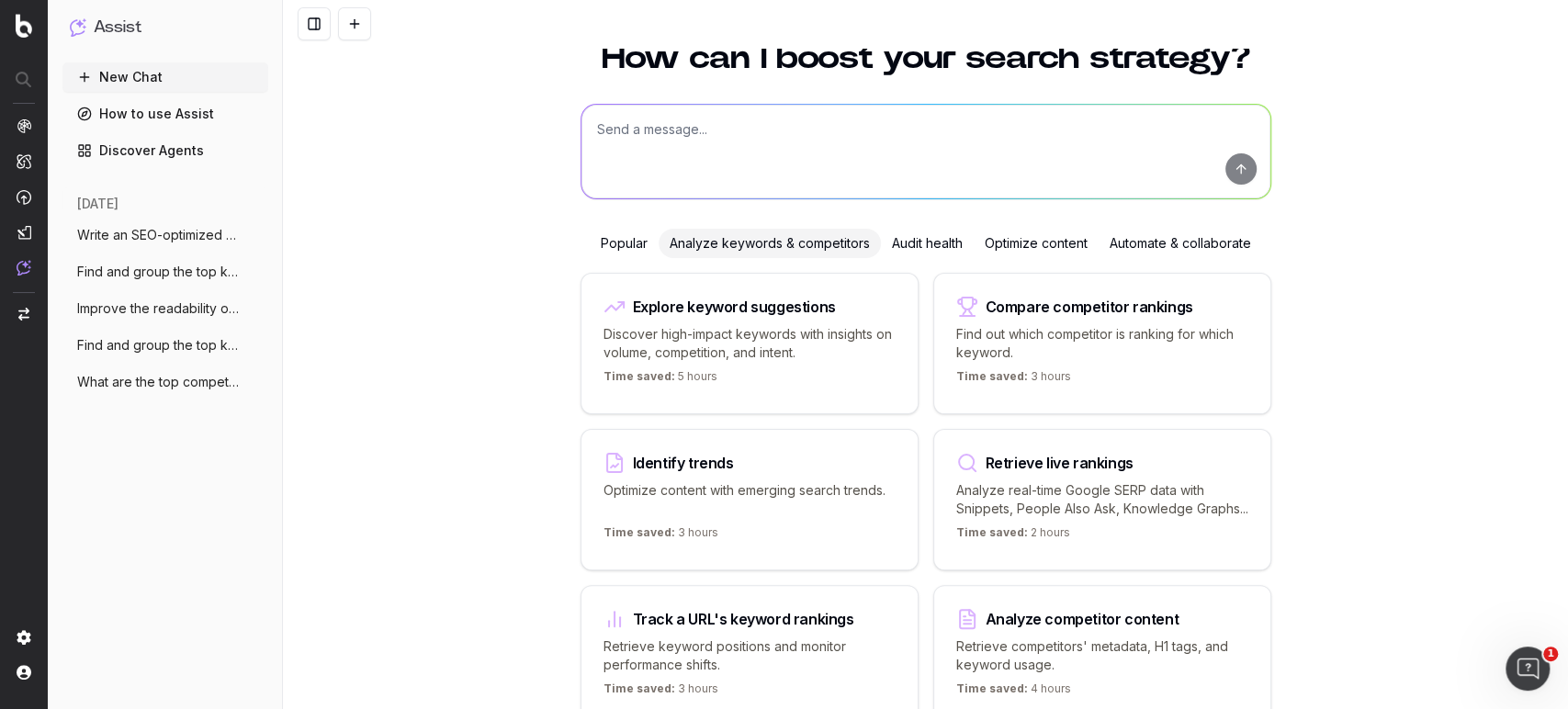
scroll to position [104, 0]
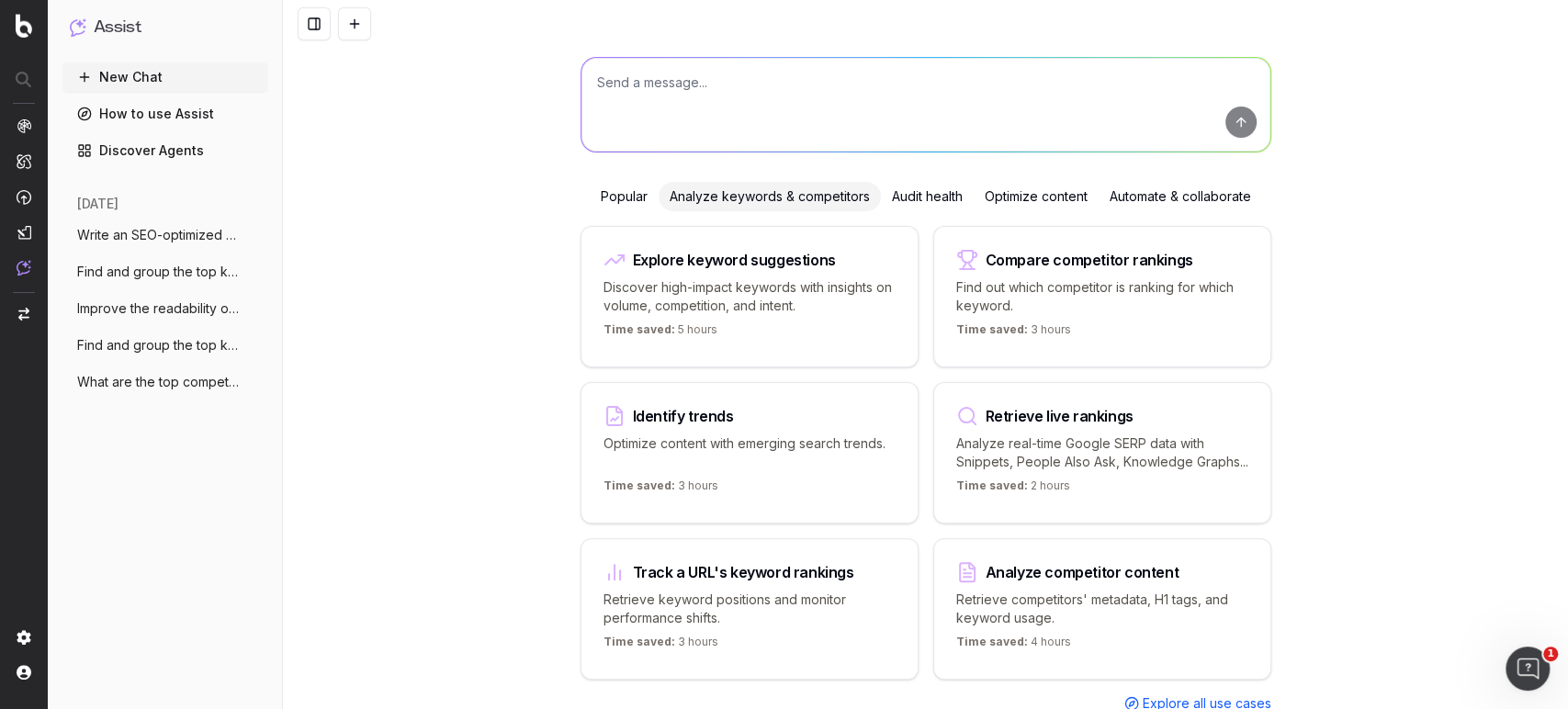
click at [86, 390] on span "What are the top competitors ranking for" at bounding box center [158, 382] width 162 height 19
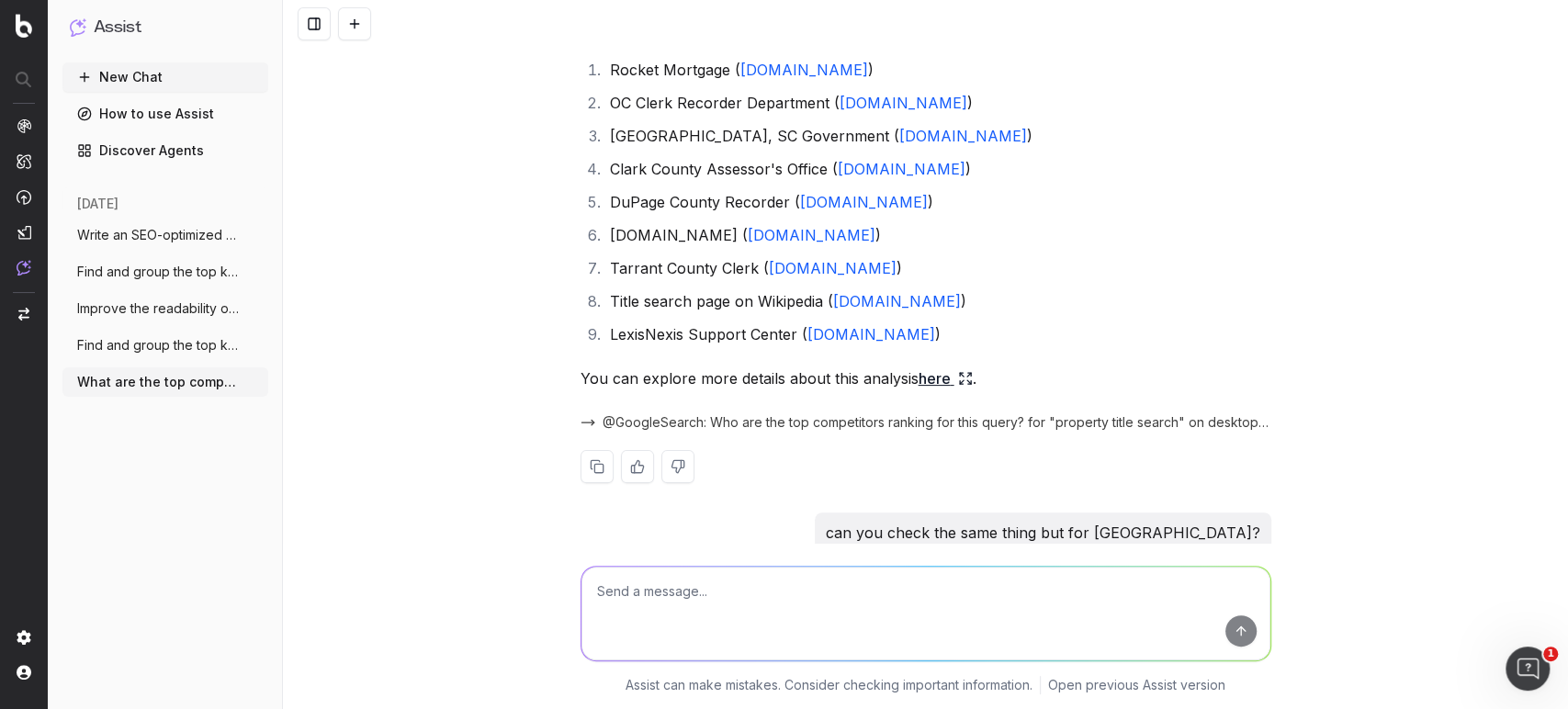
scroll to position [603, 0]
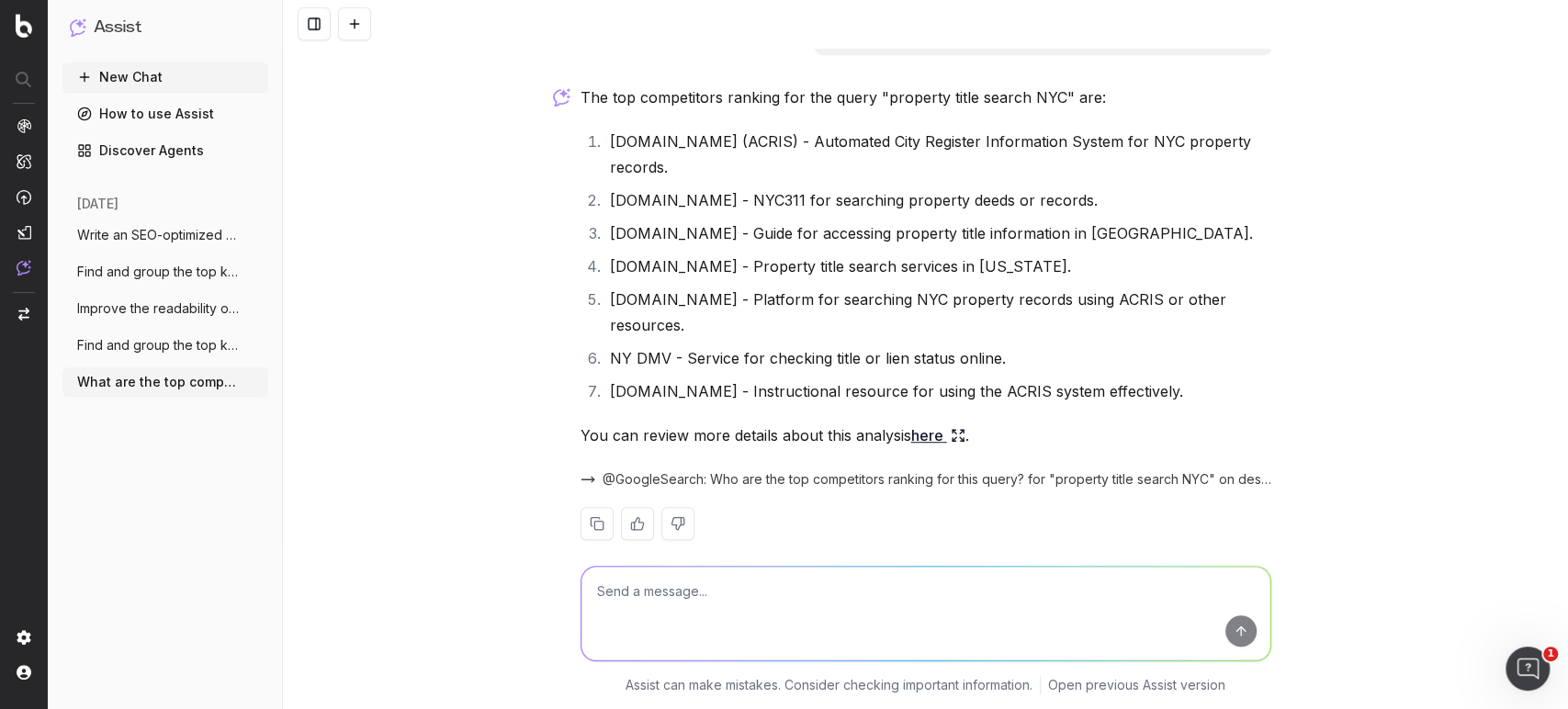
click at [1406, 450] on div "What are the top competitors ranking for property title search The top competit…" at bounding box center [926, 354] width 1285 height 709
drag, startPoint x: 109, startPoint y: 454, endPoint x: 356, endPoint y: 437, distance: 247.6
click at [109, 454] on div "New Chat How to use Assist Discover Agents yesterday Write an SEO-optimized art…" at bounding box center [165, 382] width 206 height 640
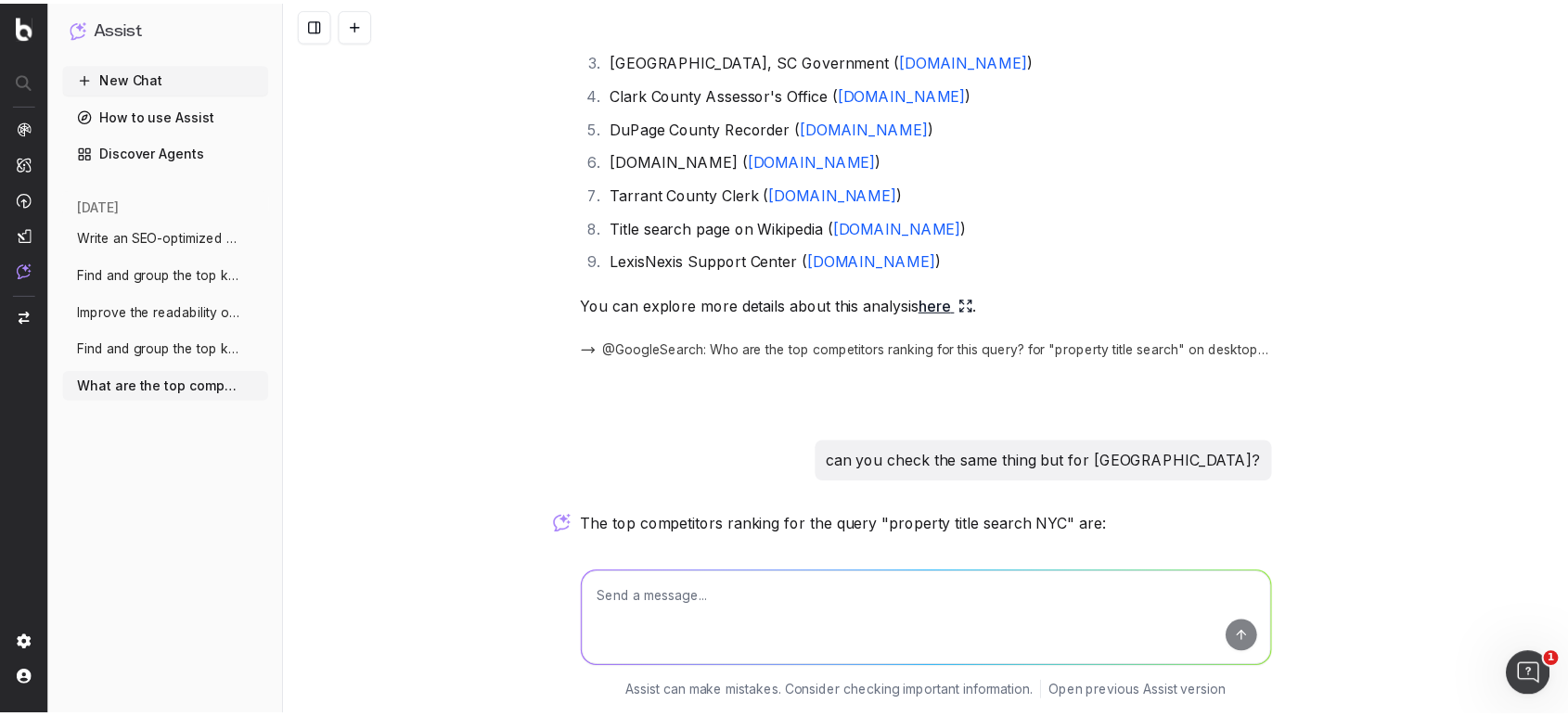
scroll to position [0, 0]
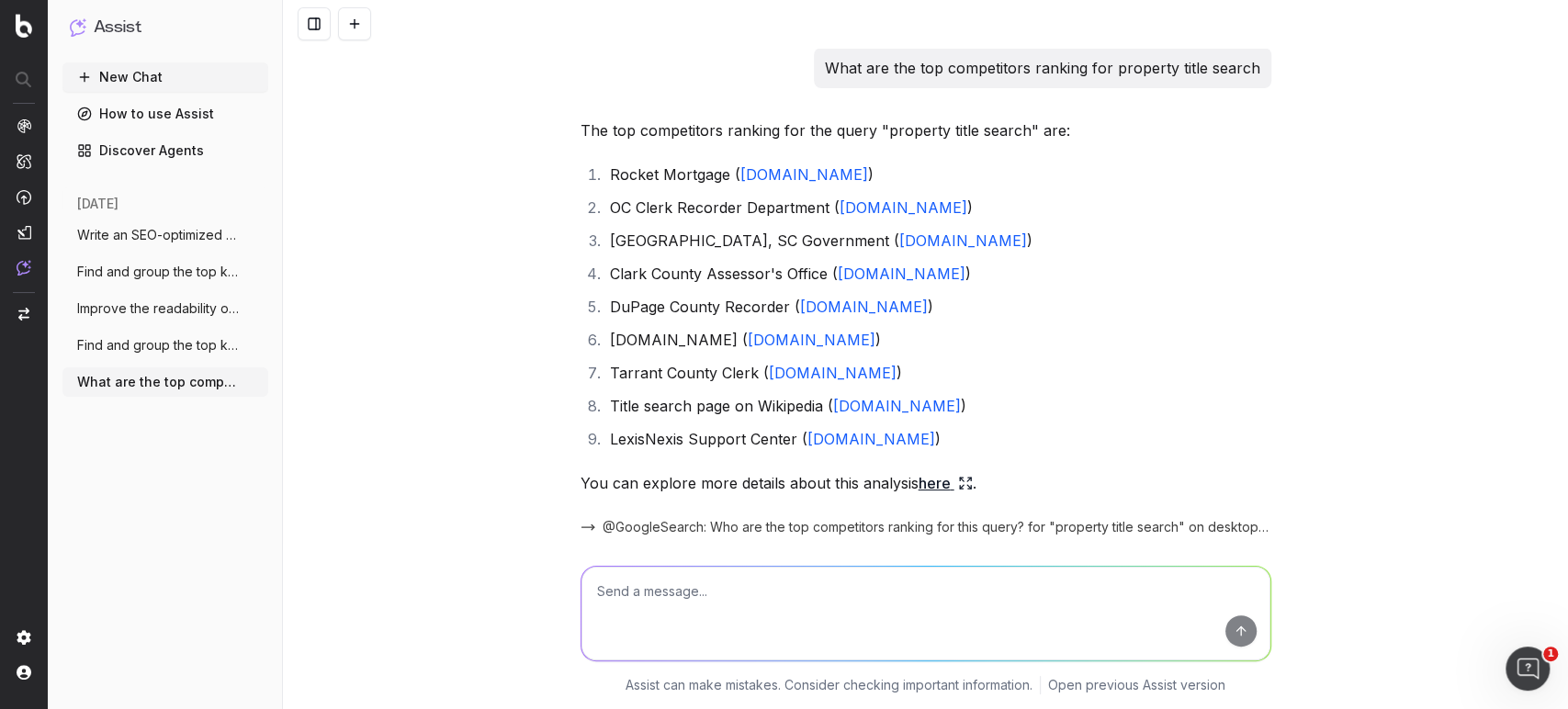
click at [181, 112] on link "How to use Assist" at bounding box center [165, 114] width 206 height 29
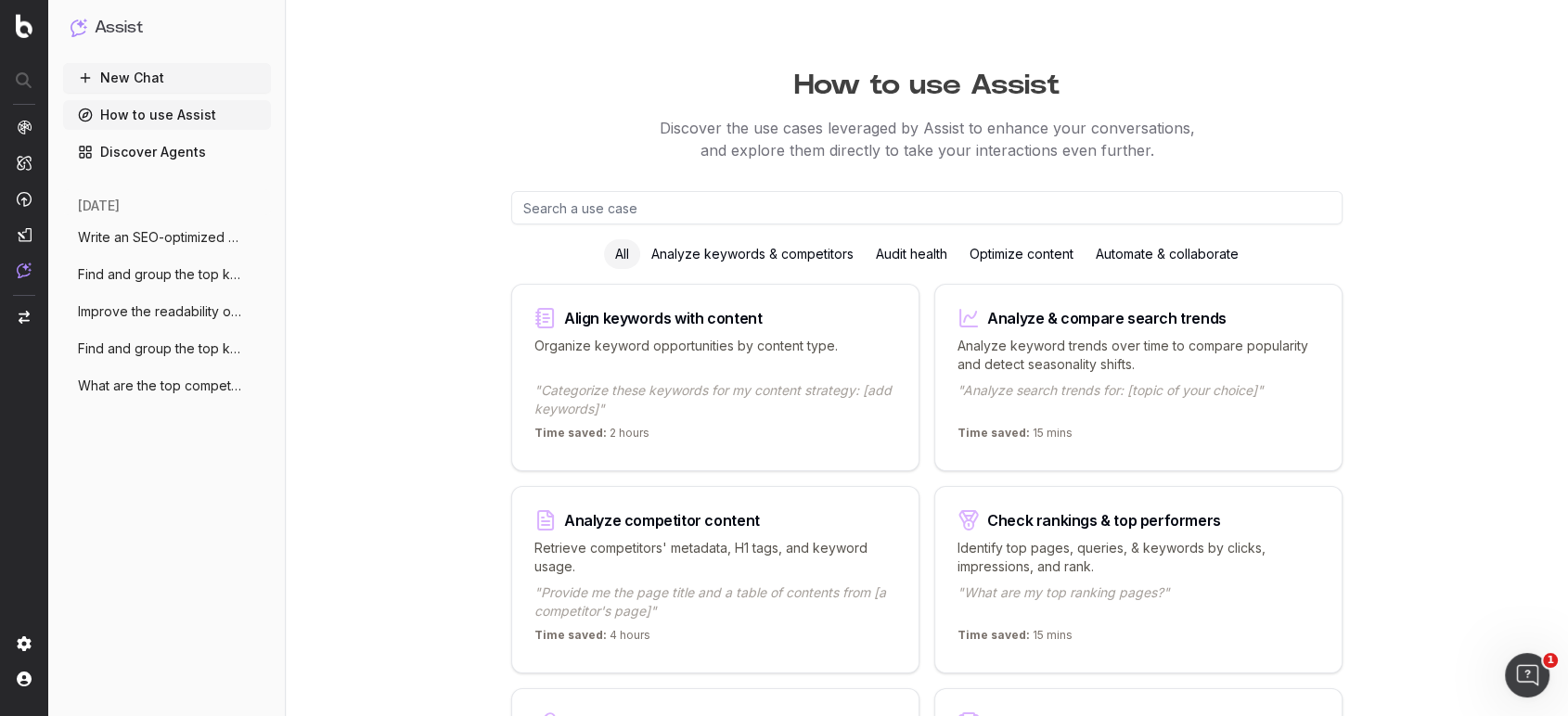
click at [741, 258] on div "Analyze keywords & competitors" at bounding box center [752, 254] width 225 height 30
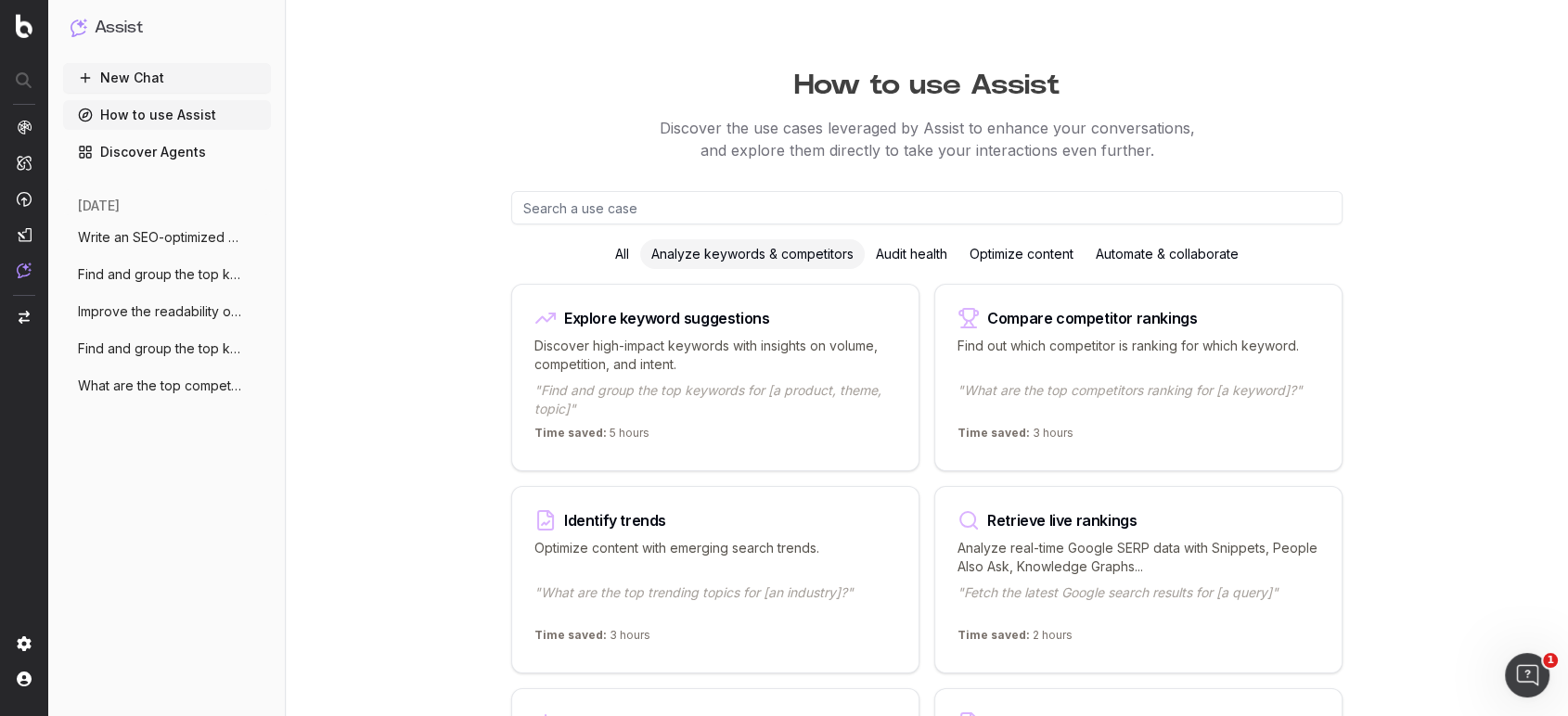
click at [1312, 302] on div "Compare competitor rankings Find out which competitor is ranking for which keyw…" at bounding box center [1138, 378] width 408 height 187
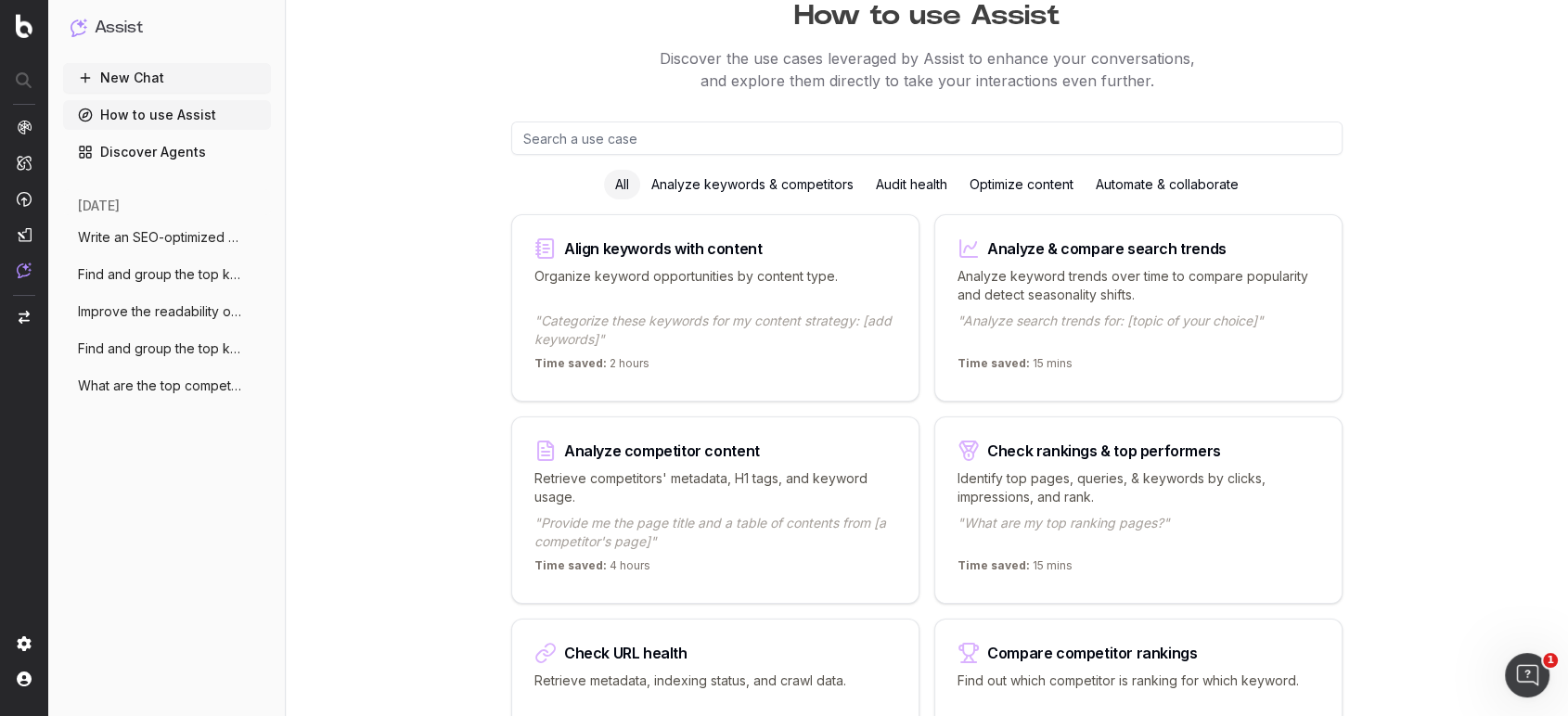
scroll to position [103, 0]
